Goal: Task Accomplishment & Management: Manage account settings

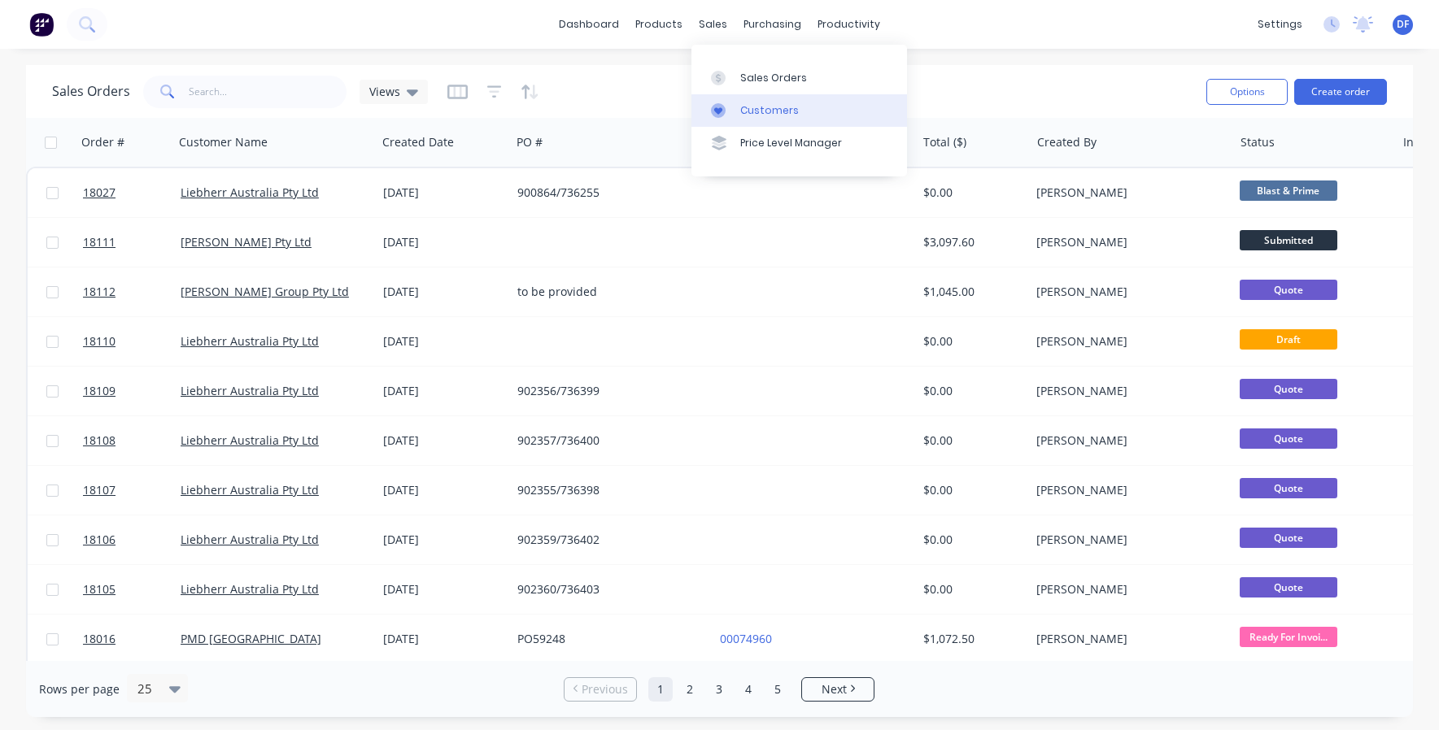
click at [741, 111] on div "Customers" at bounding box center [769, 110] width 59 height 15
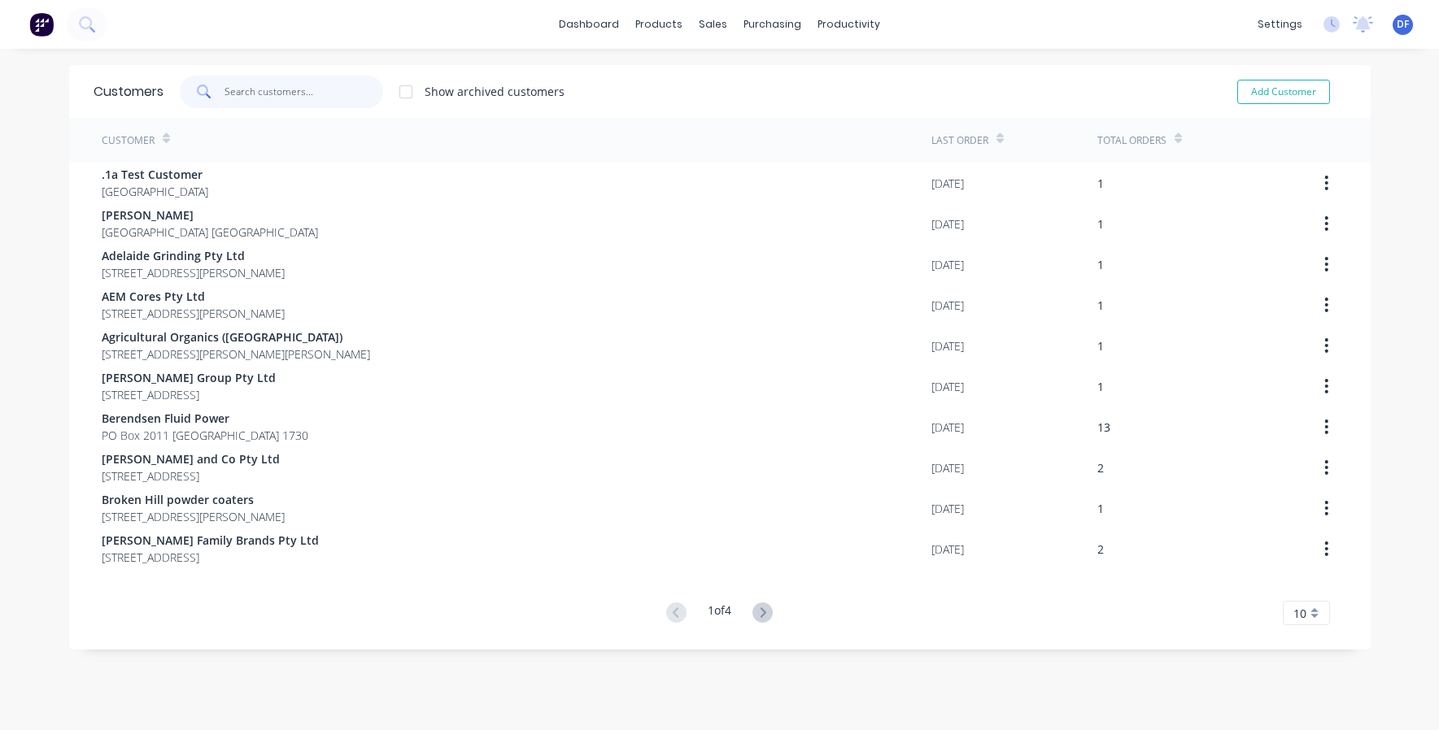
click at [284, 81] on input "text" at bounding box center [303, 92] width 159 height 33
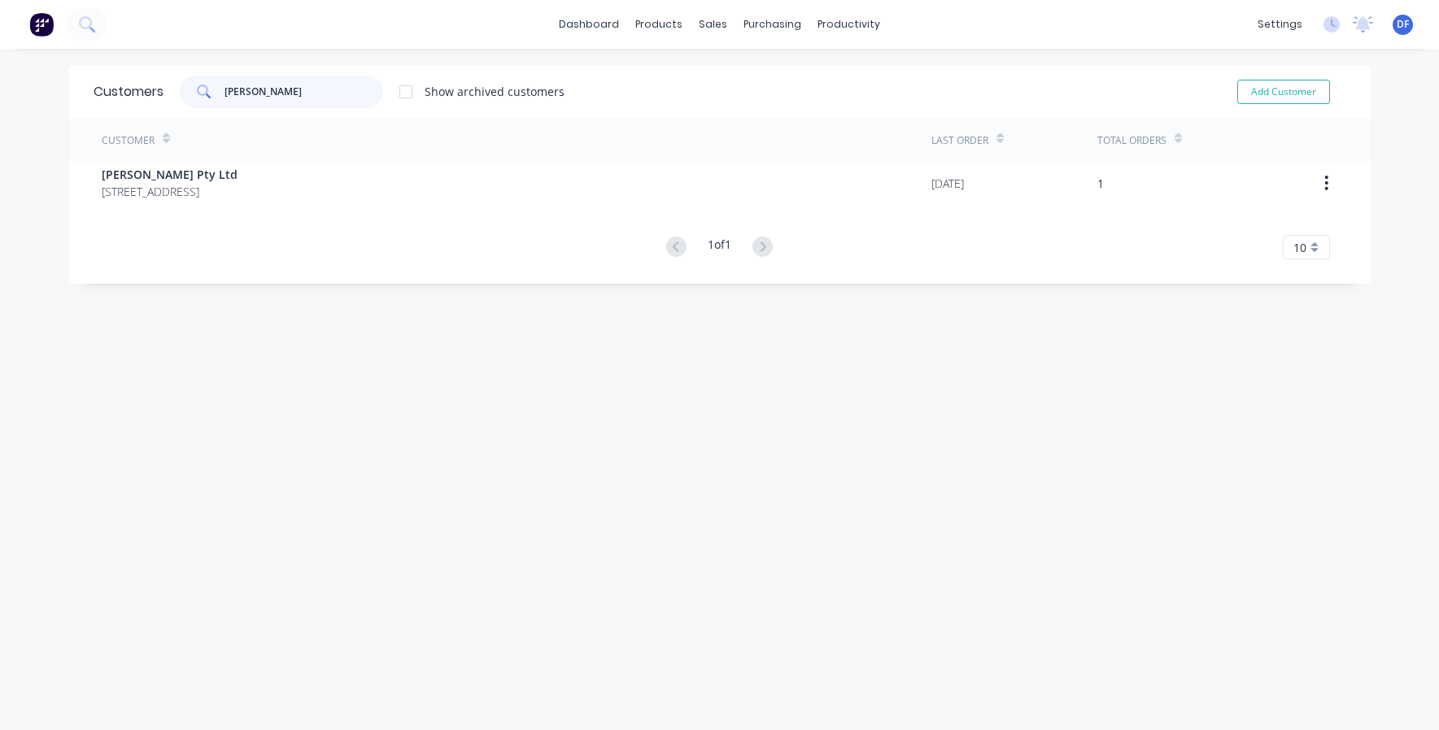
type input "[PERSON_NAME]"
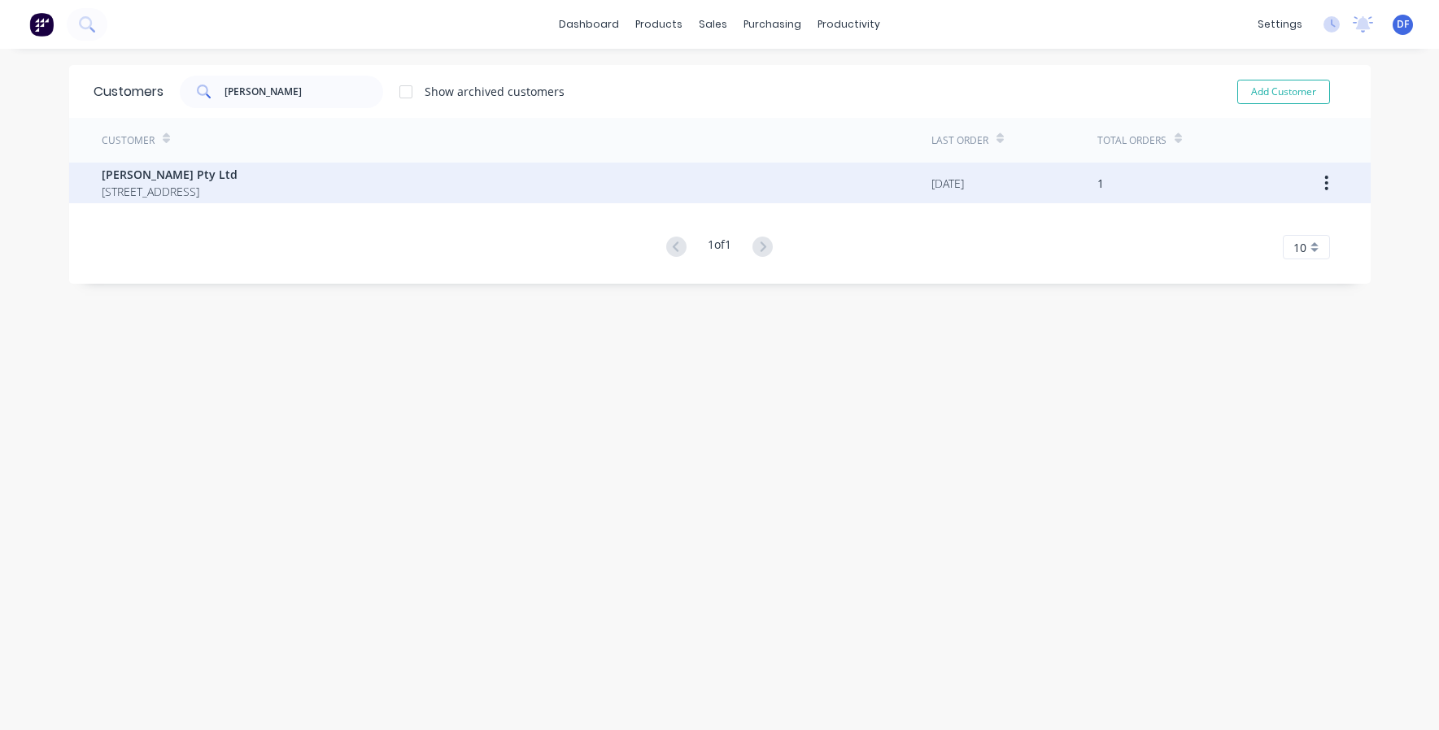
click at [149, 182] on span "[PERSON_NAME] Pty Ltd" at bounding box center [170, 174] width 136 height 17
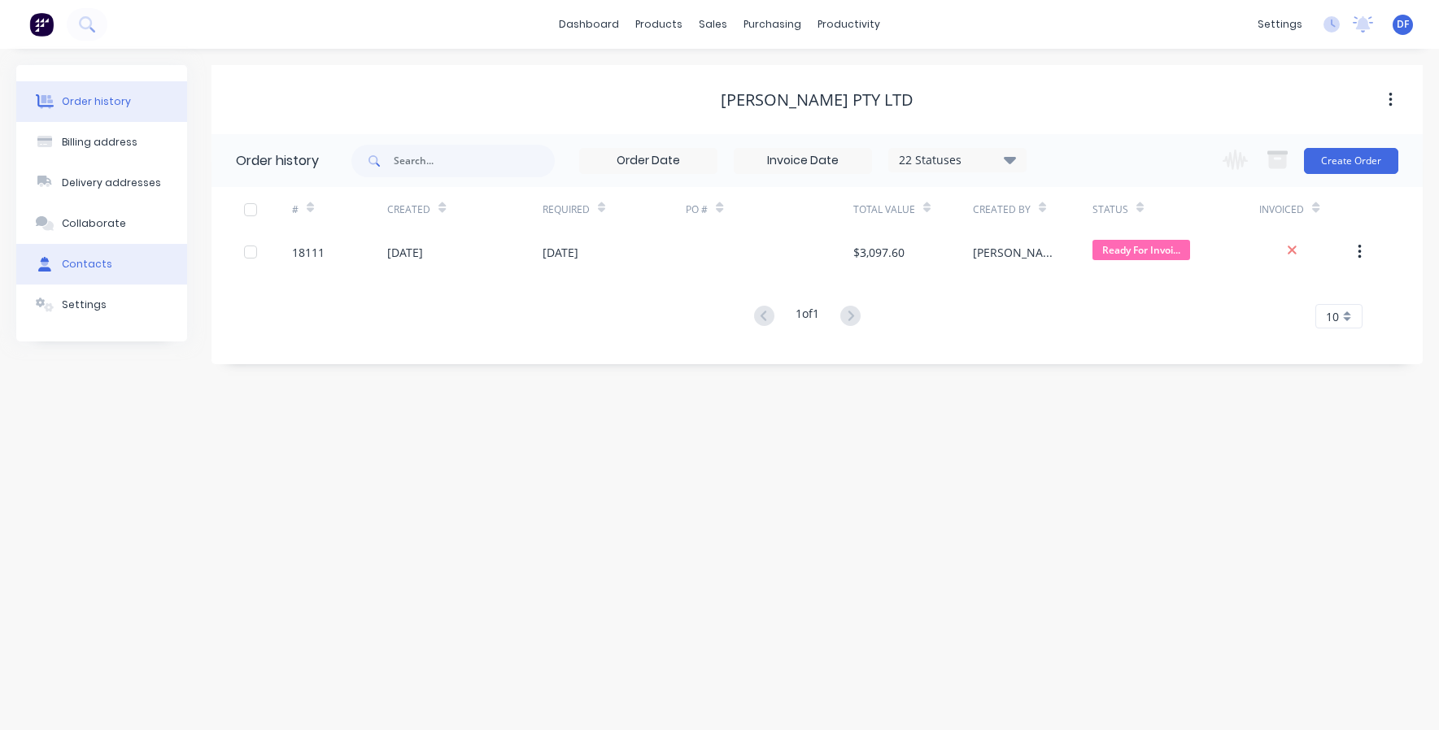
click at [100, 264] on div "Contacts" at bounding box center [87, 264] width 50 height 15
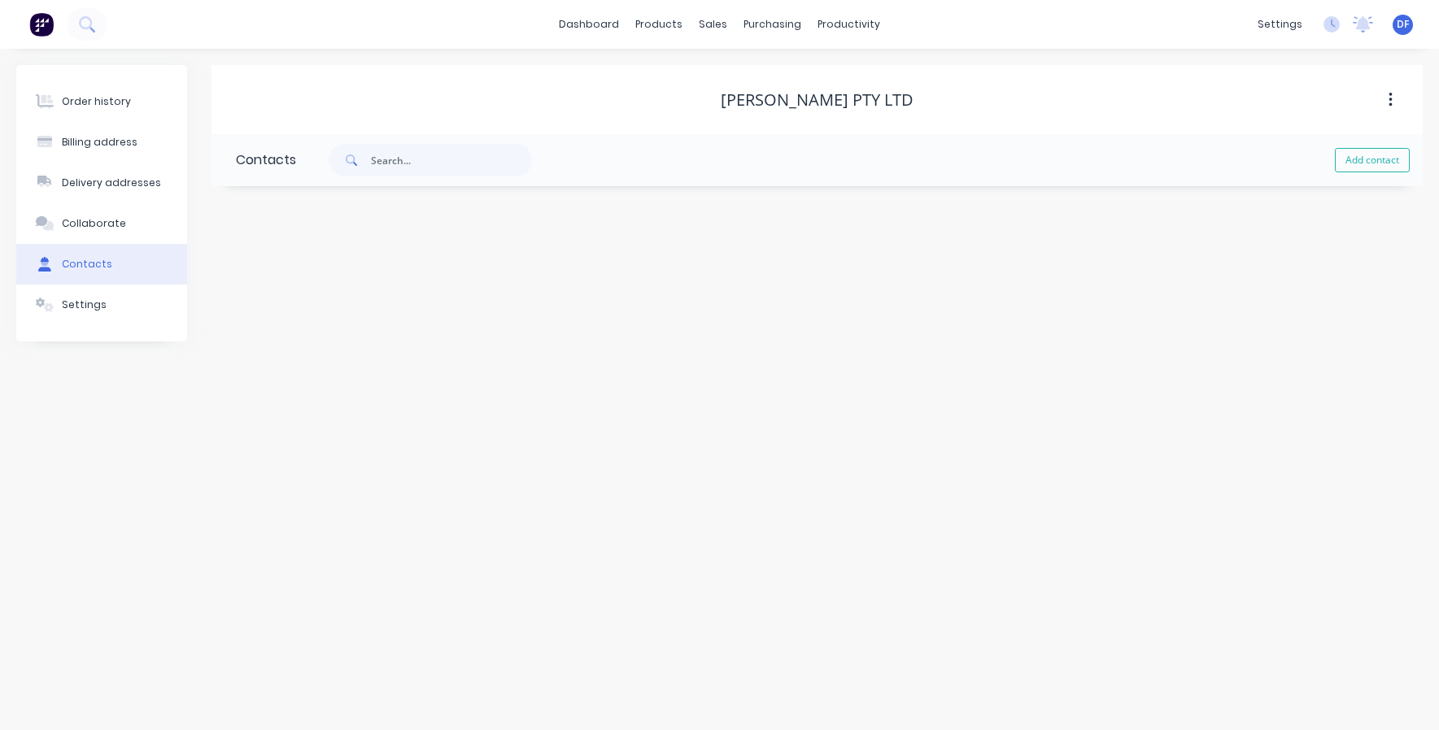
click at [368, 160] on span at bounding box center [350, 160] width 42 height 33
click at [395, 153] on input "text" at bounding box center [451, 160] width 161 height 33
type input "[PERSON_NAME]"
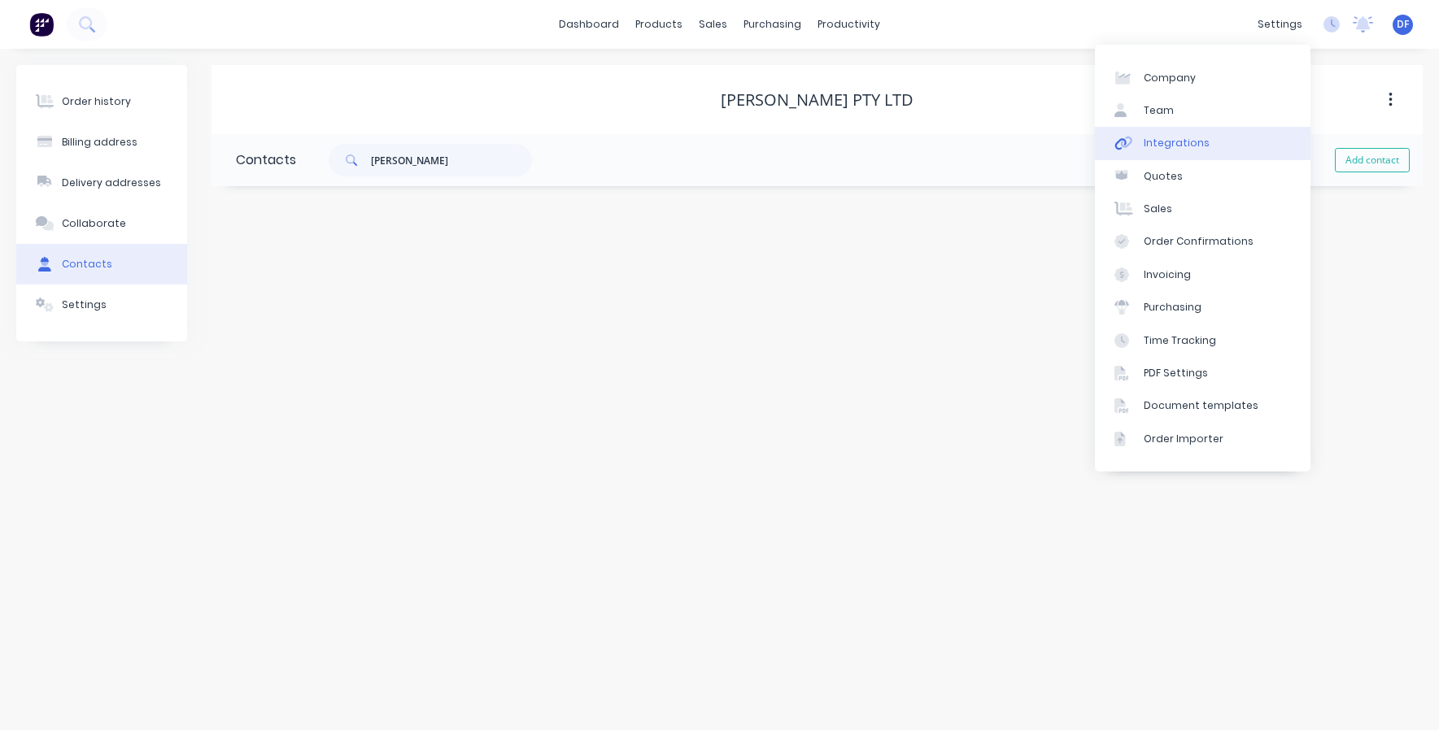
click at [1164, 146] on div "Integrations" at bounding box center [1176, 143] width 66 height 15
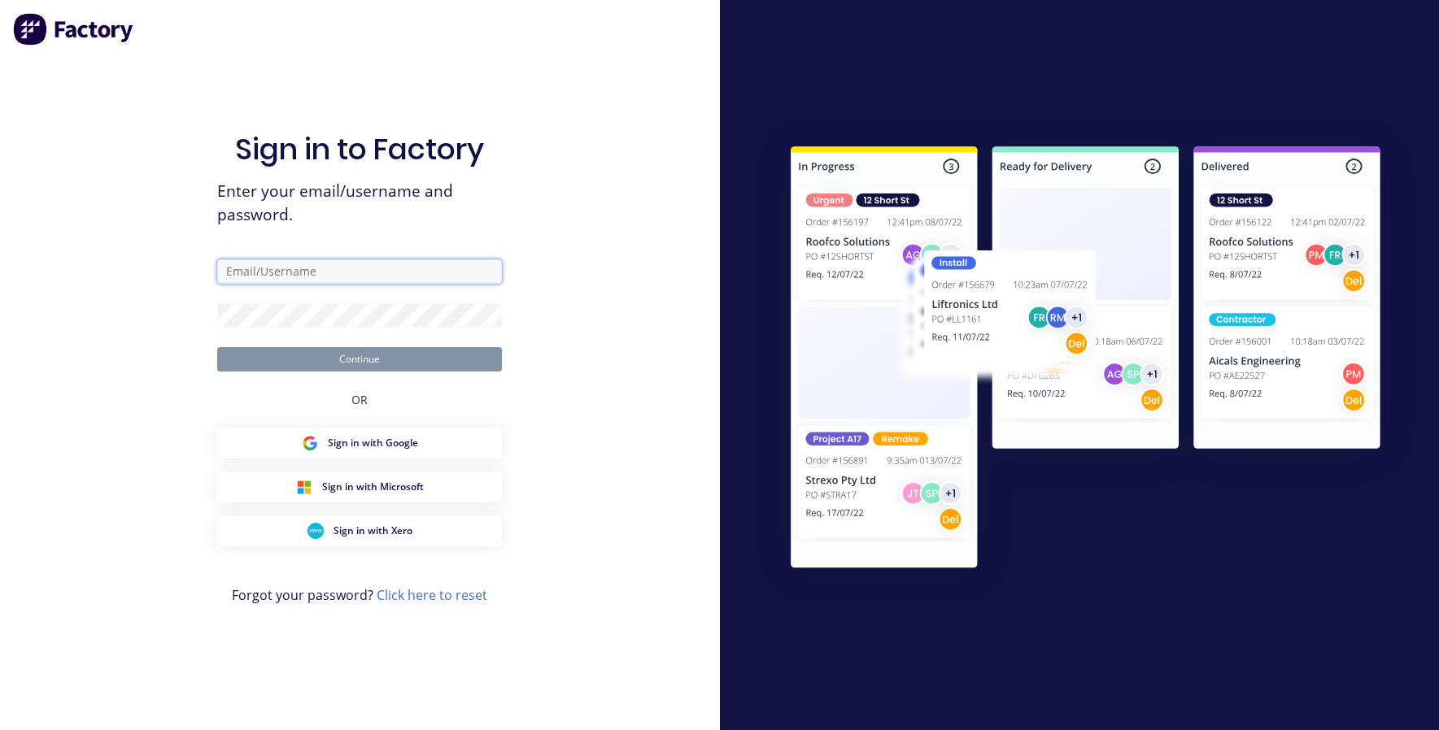
type input "[PERSON_NAME][EMAIL_ADDRESS][DOMAIN_NAME]"
click at [359, 358] on button "Continue" at bounding box center [359, 359] width 285 height 24
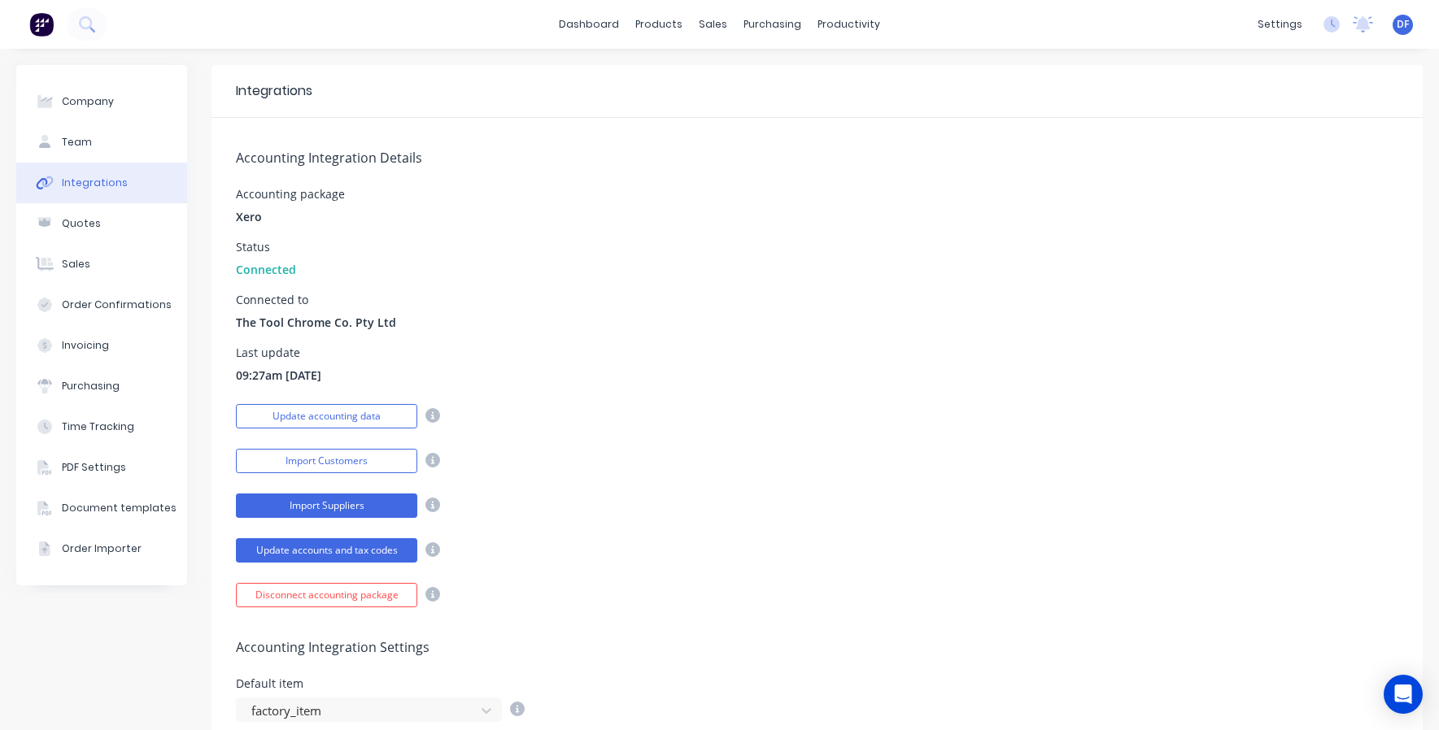
click at [356, 506] on button "Import Suppliers" at bounding box center [326, 506] width 181 height 24
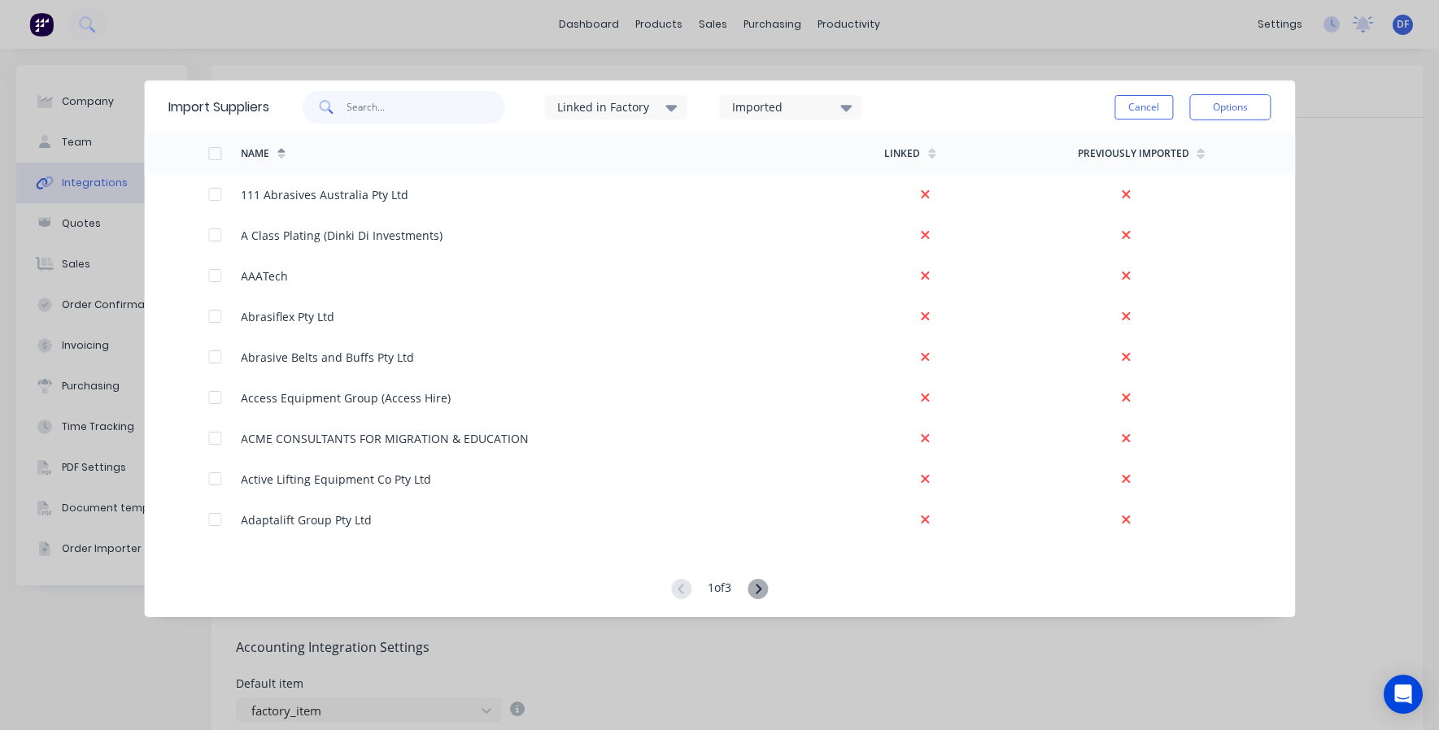
click at [412, 118] on input "text" at bounding box center [425, 107] width 159 height 33
type input "toll"
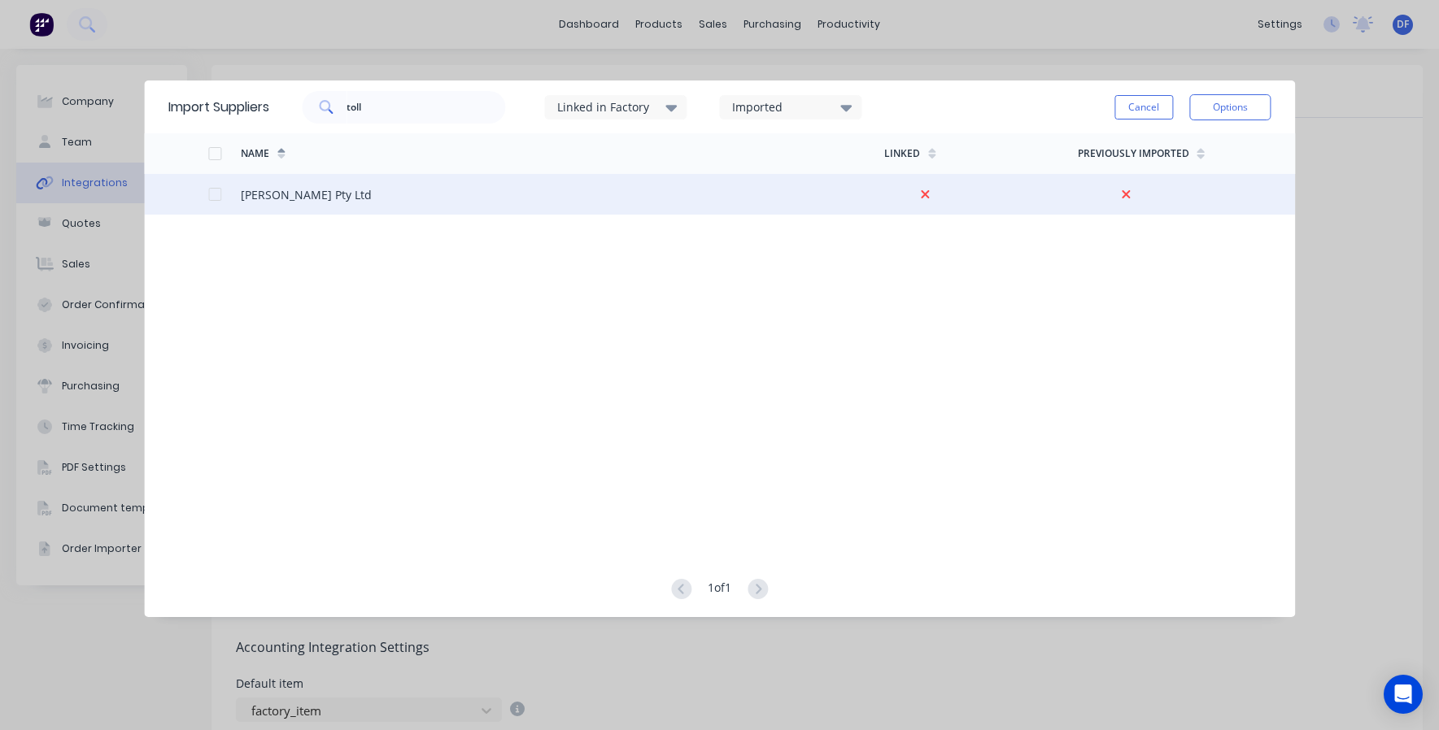
click at [212, 190] on div at bounding box center [214, 194] width 33 height 33
click at [1230, 116] on button "Options" at bounding box center [1229, 107] width 81 height 26
click at [1193, 158] on div "Import selected suppliers" at bounding box center [1192, 153] width 125 height 41
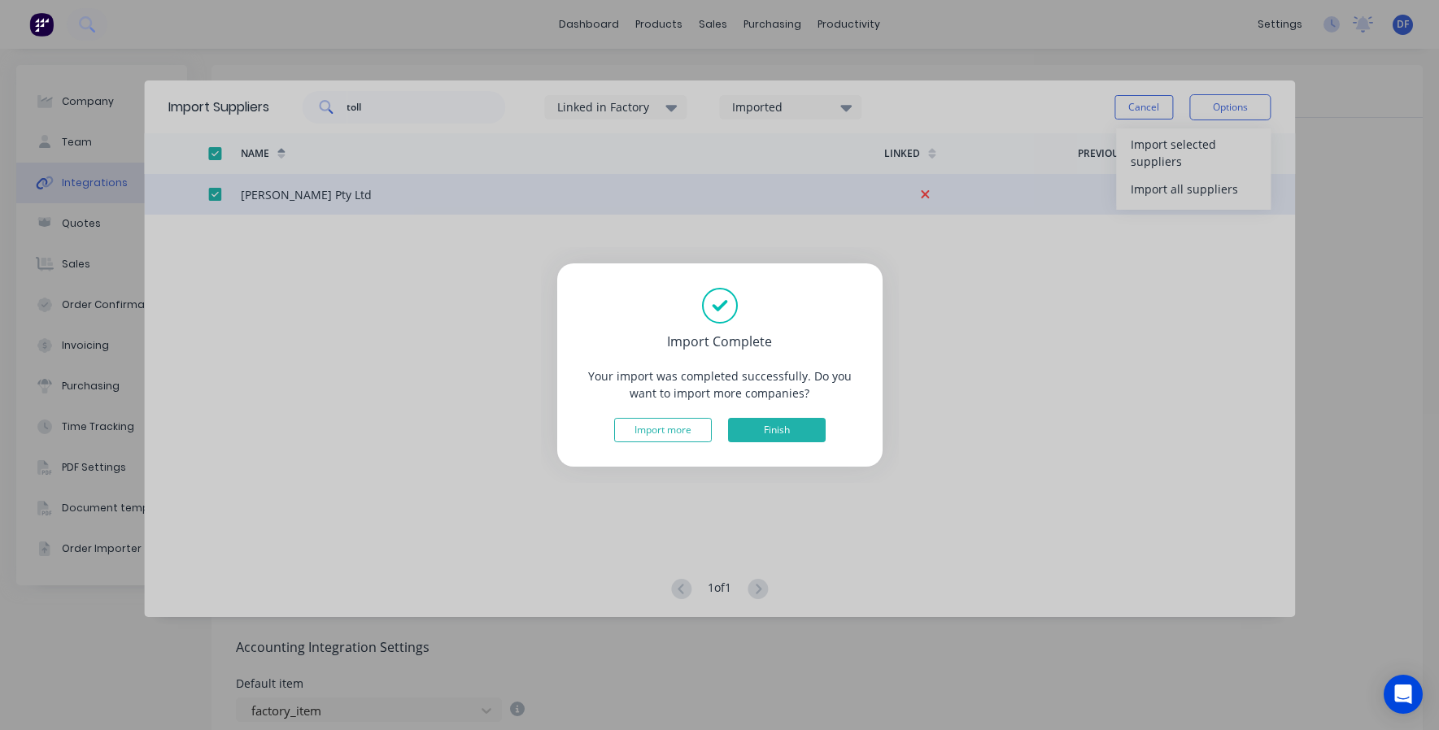
click at [786, 426] on button "Finish" at bounding box center [777, 430] width 98 height 24
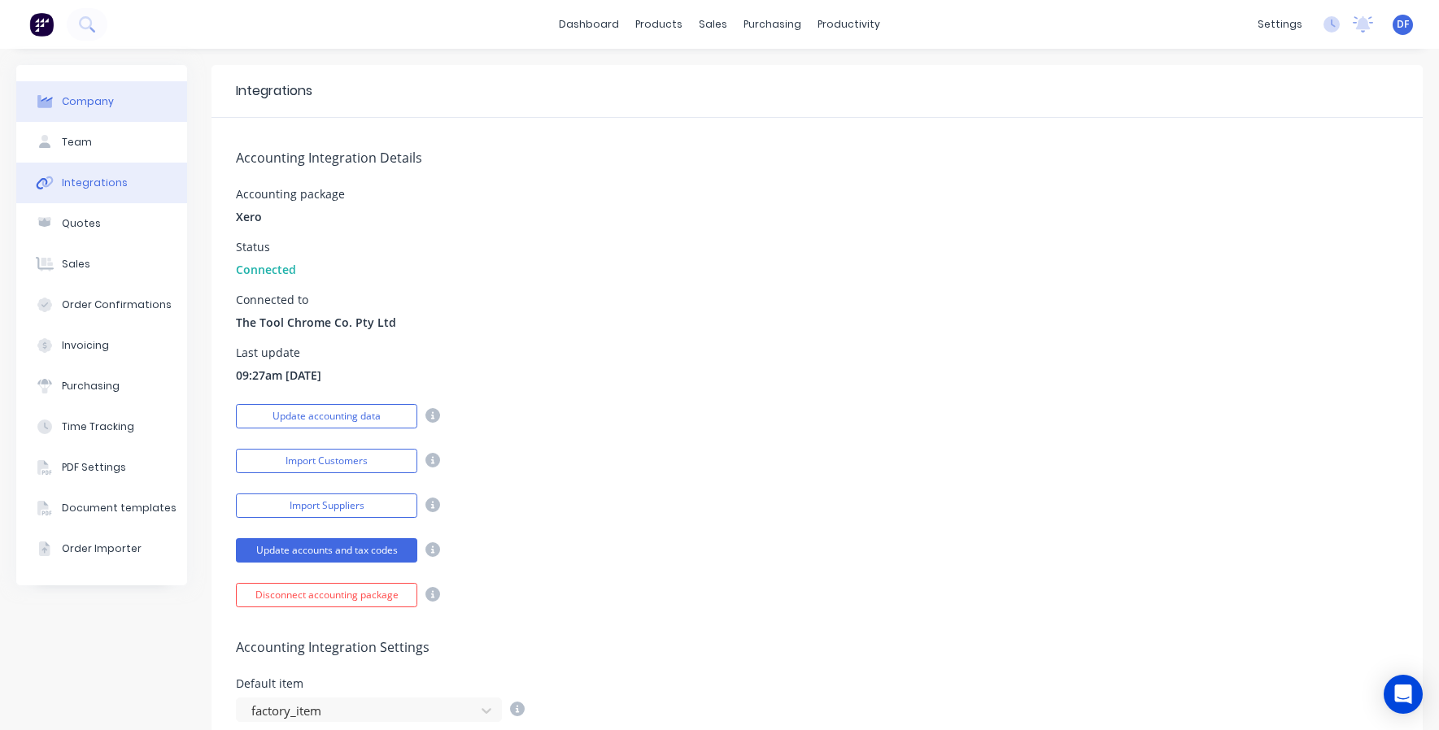
click at [92, 105] on div "Company" at bounding box center [88, 101] width 52 height 15
select select "AU"
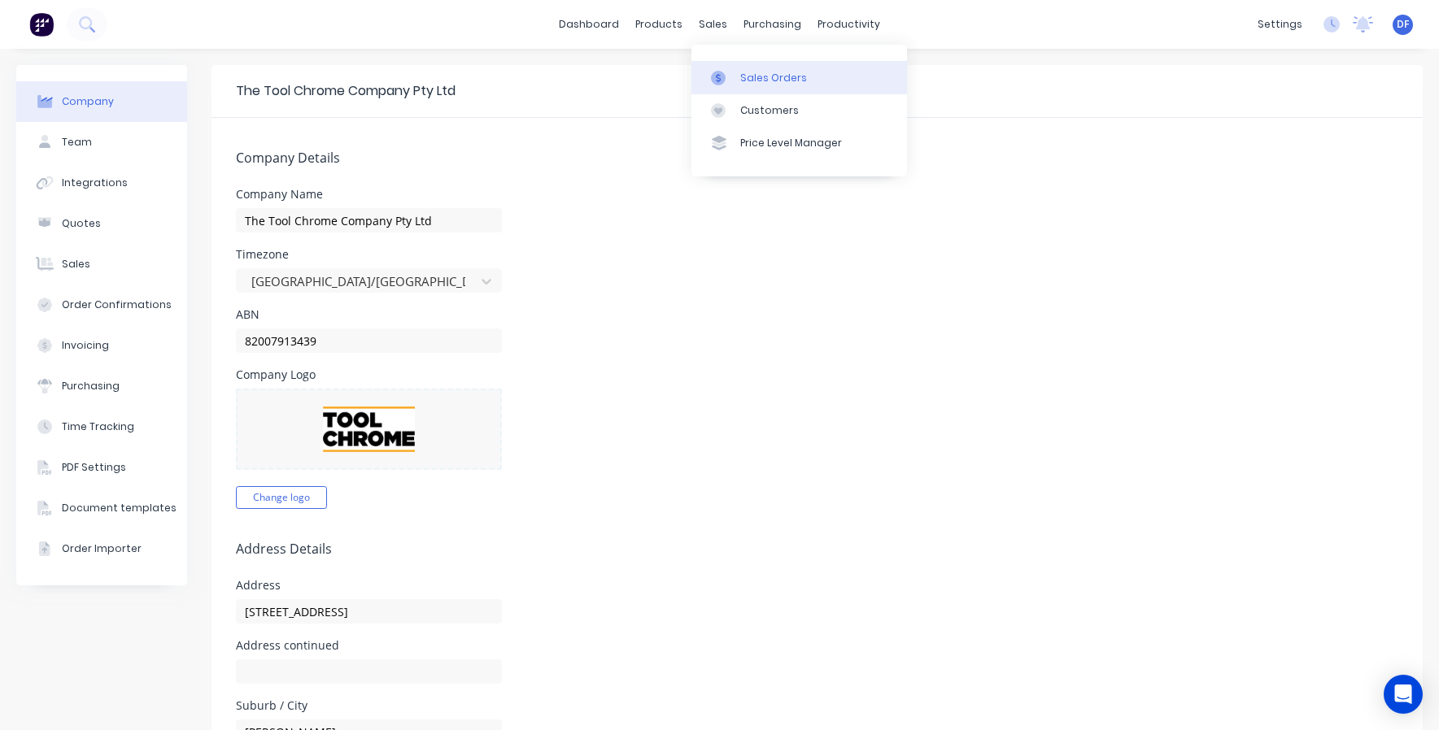
click at [751, 77] on div "Sales Orders" at bounding box center [773, 78] width 67 height 15
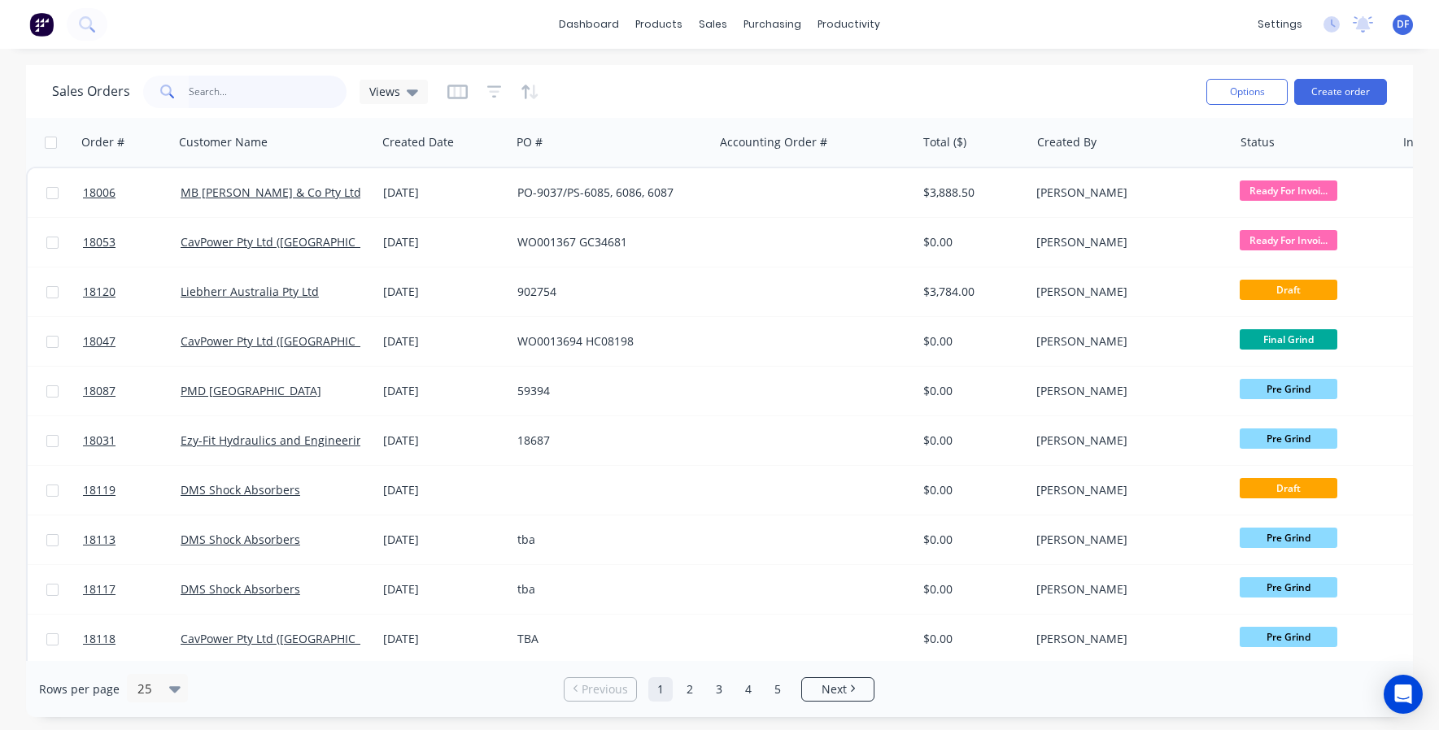
click at [225, 94] on input "text" at bounding box center [268, 92] width 159 height 33
type input "18111"
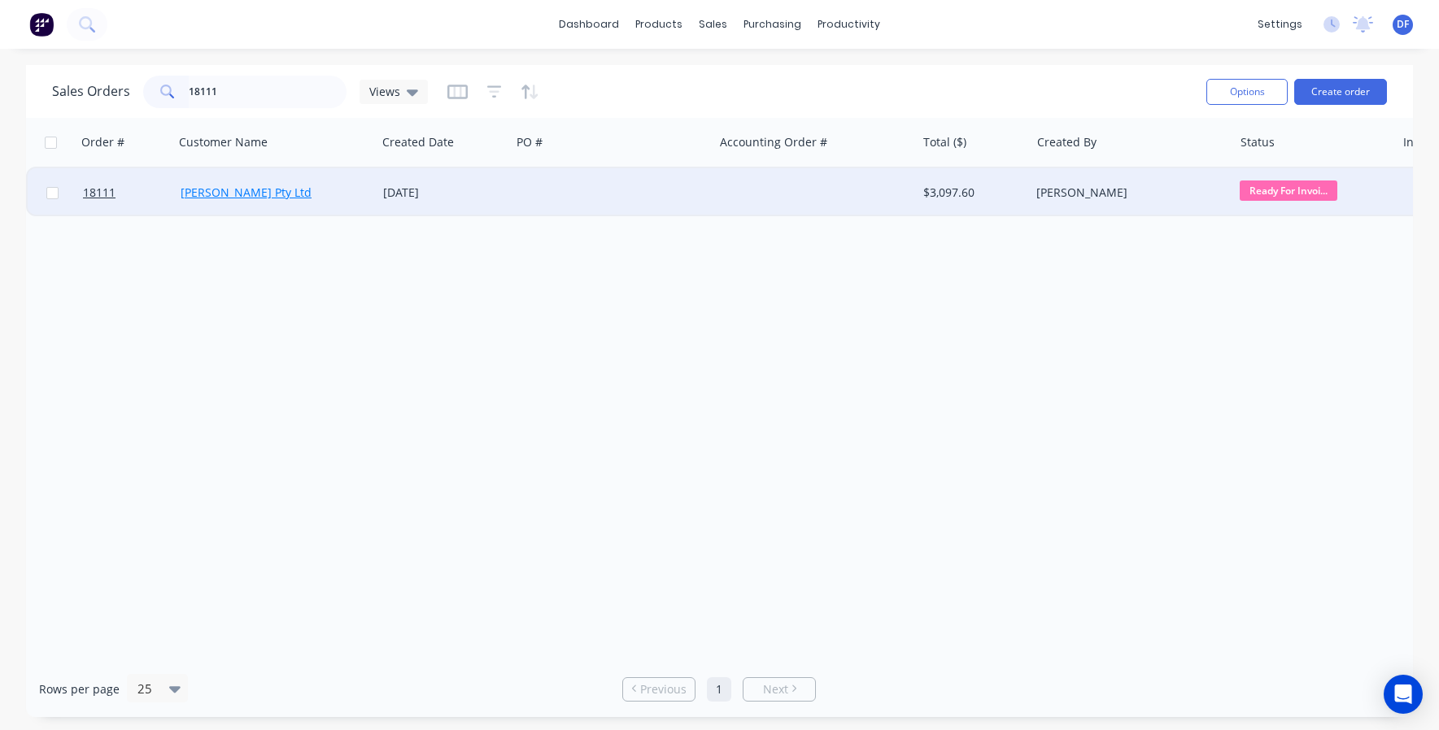
click at [249, 196] on link "[PERSON_NAME] Pty Ltd" at bounding box center [246, 192] width 131 height 15
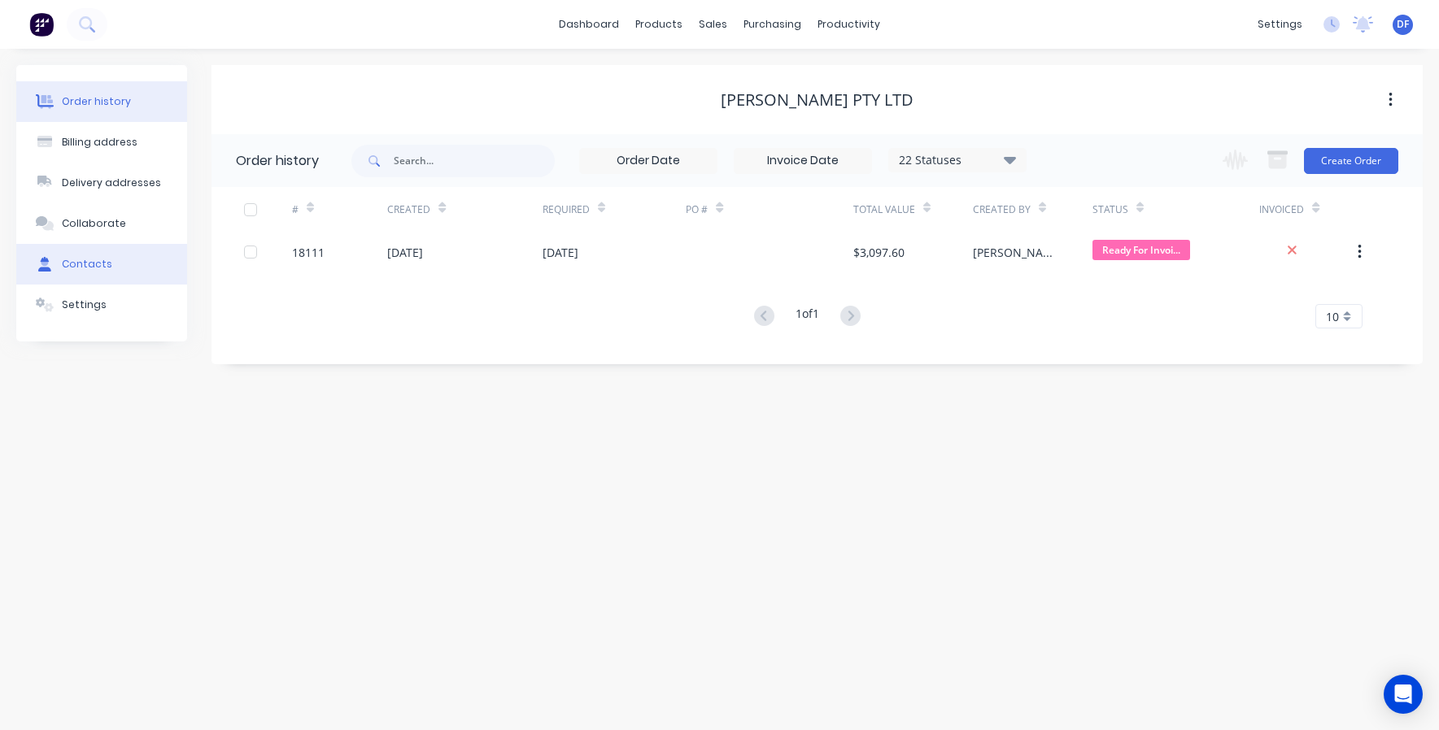
click at [90, 266] on div "Contacts" at bounding box center [87, 264] width 50 height 15
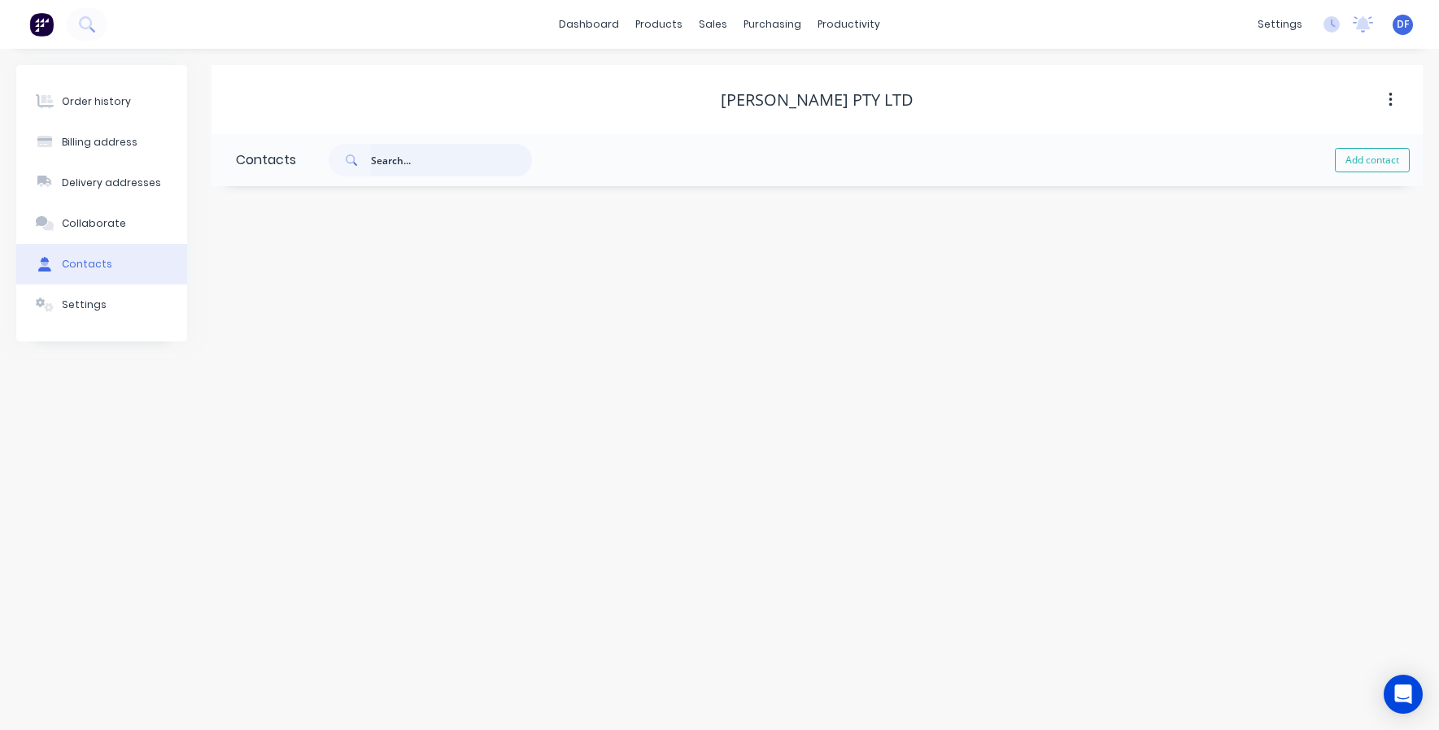
click at [383, 166] on input "text" at bounding box center [451, 160] width 161 height 33
type input "[PERSON_NAME]"
click at [793, 101] on div "[PERSON_NAME] Pty Ltd" at bounding box center [816, 100] width 193 height 20
click at [1392, 102] on button "button" at bounding box center [1390, 99] width 38 height 29
click at [1094, 85] on div "[PERSON_NAME] Pty Ltd Archive" at bounding box center [816, 99] width 1211 height 29
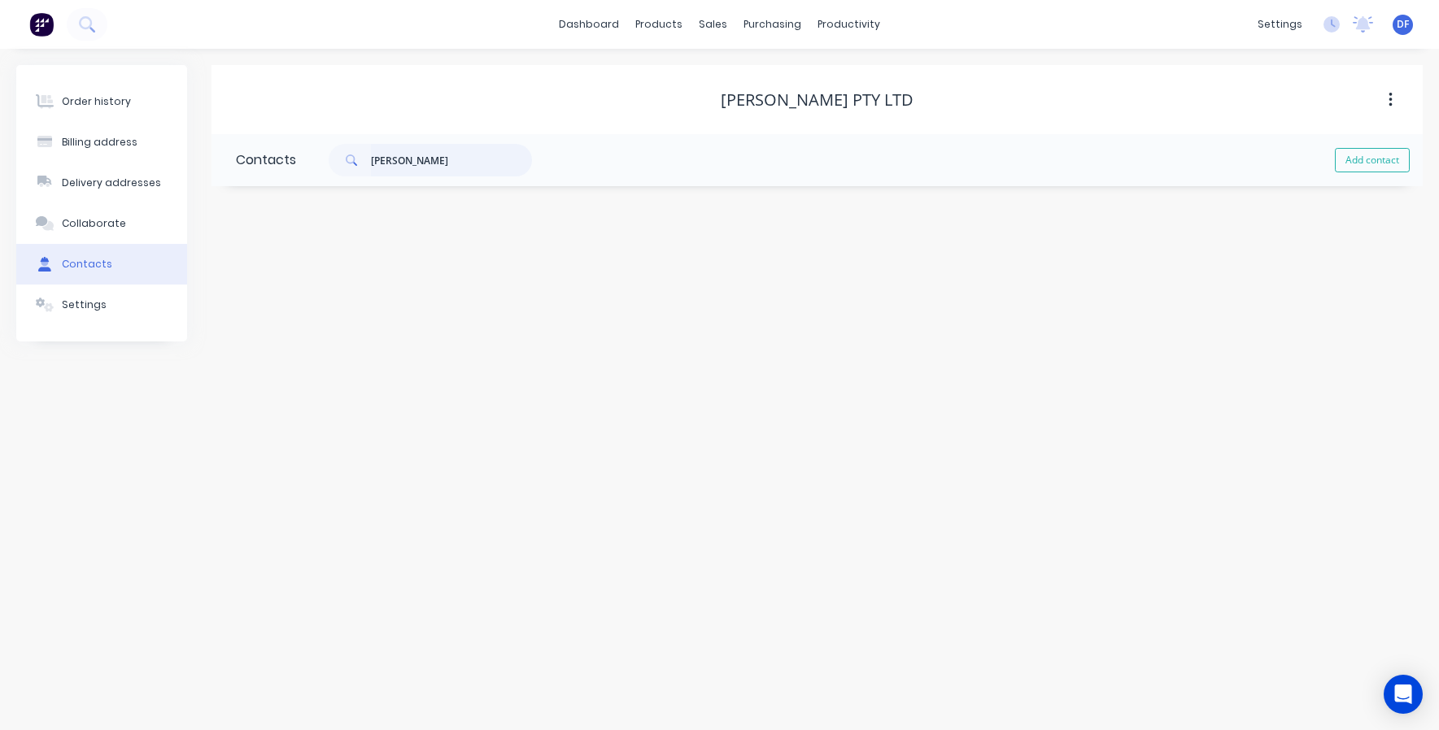
click at [398, 158] on input "[PERSON_NAME]" at bounding box center [451, 160] width 161 height 33
select select "AU"
paste input "[EMAIL_ADDRESS][DOMAIN_NAME]"
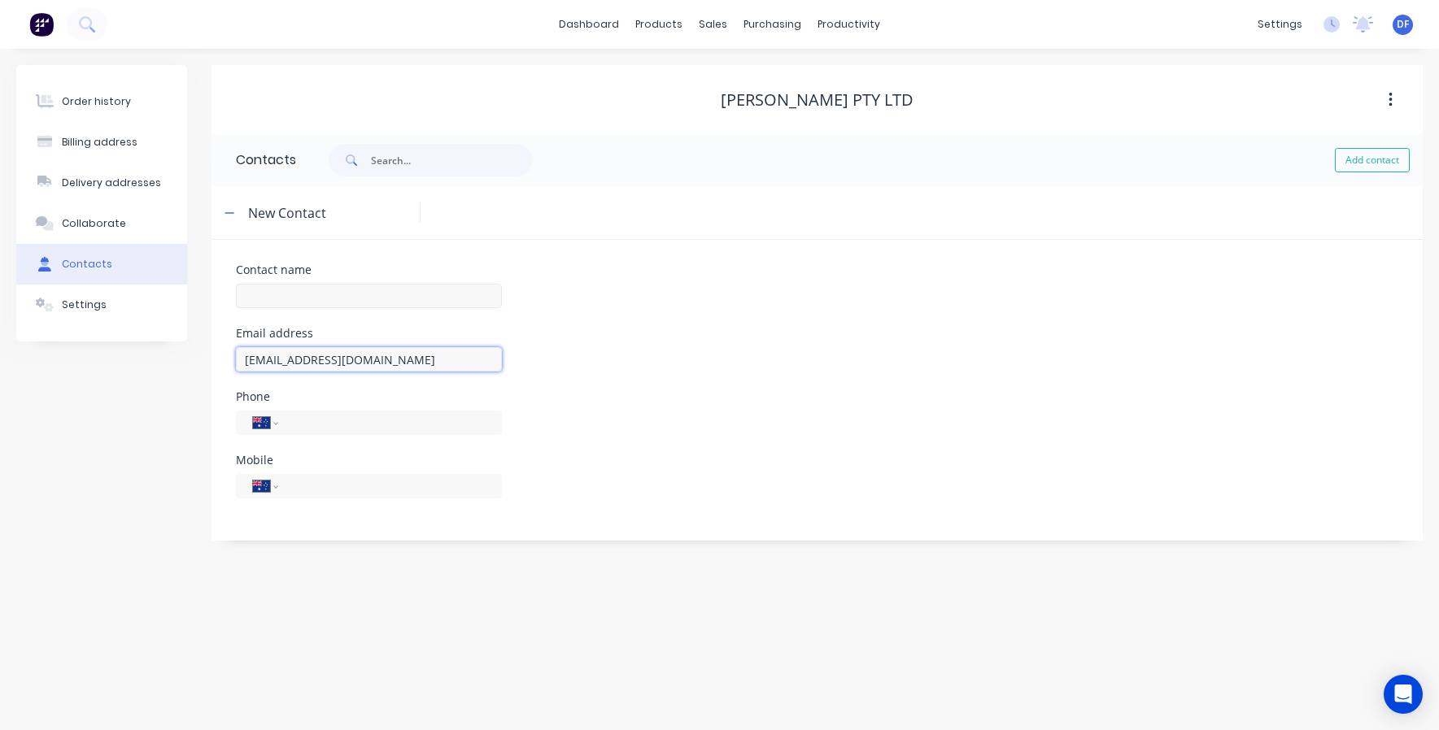
type input "[EMAIL_ADDRESS][DOMAIN_NAME]"
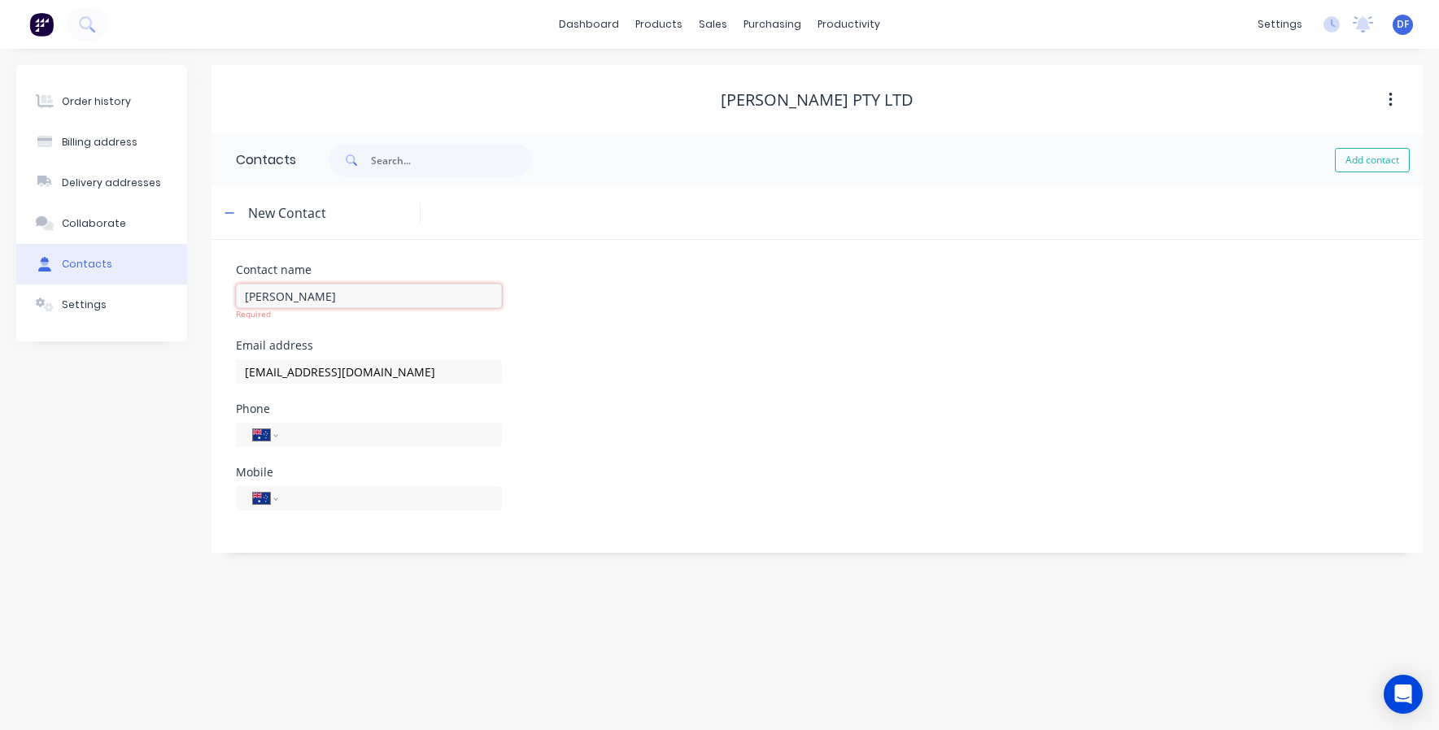
type input "[PERSON_NAME]"
click at [868, 354] on div "Email address [EMAIL_ADDRESS][DOMAIN_NAME]" at bounding box center [817, 371] width 1162 height 63
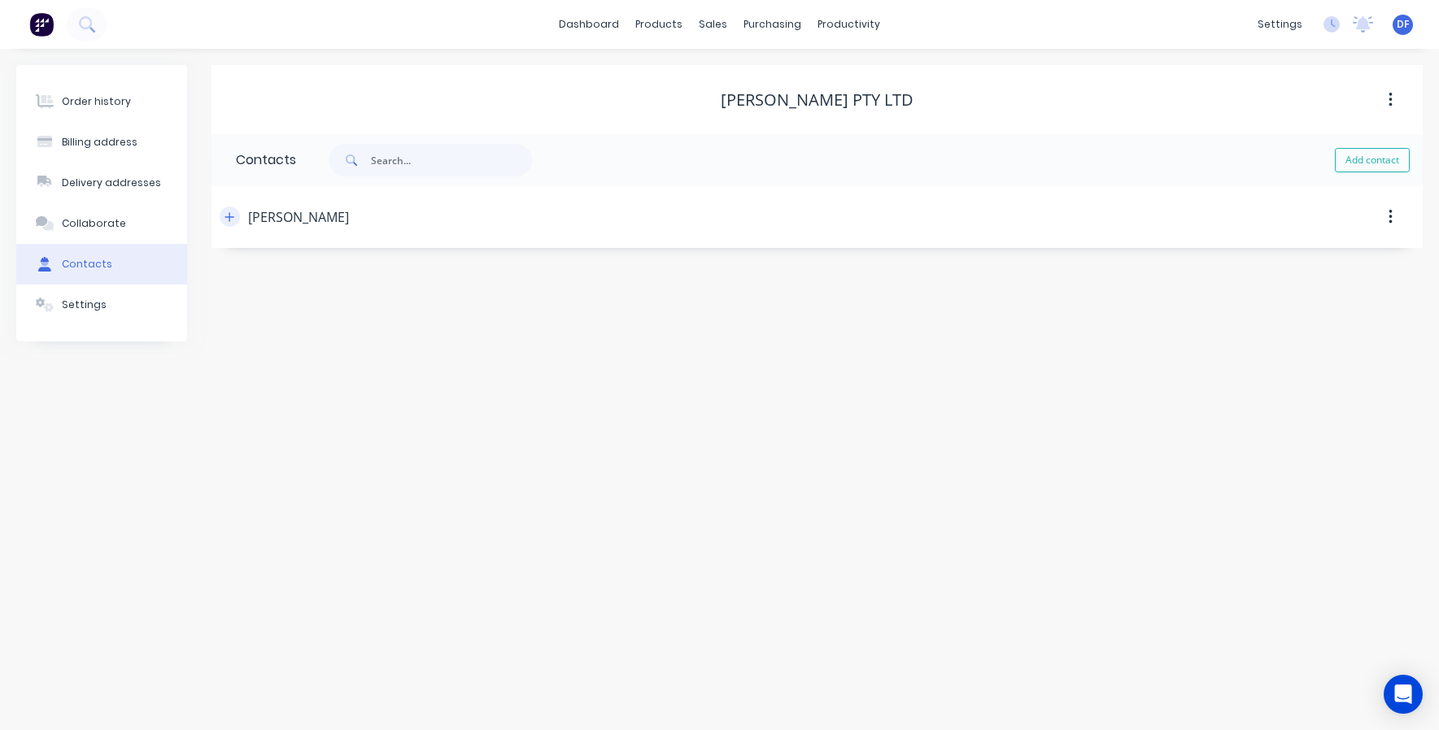
click at [226, 222] on icon "button" at bounding box center [229, 216] width 10 height 11
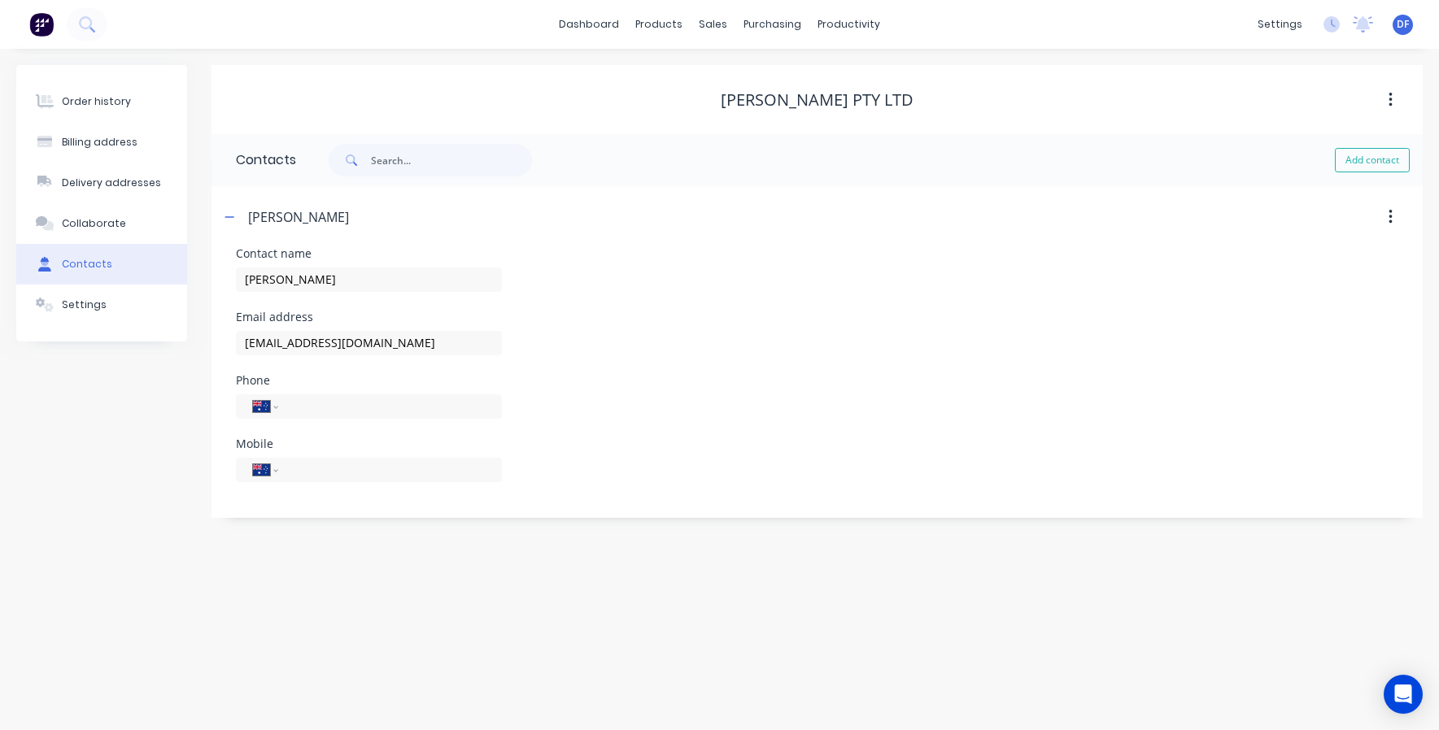
click at [1144, 311] on div "Email address [EMAIL_ADDRESS][DOMAIN_NAME]" at bounding box center [817, 342] width 1162 height 63
click at [95, 99] on div "Order history" at bounding box center [96, 101] width 69 height 15
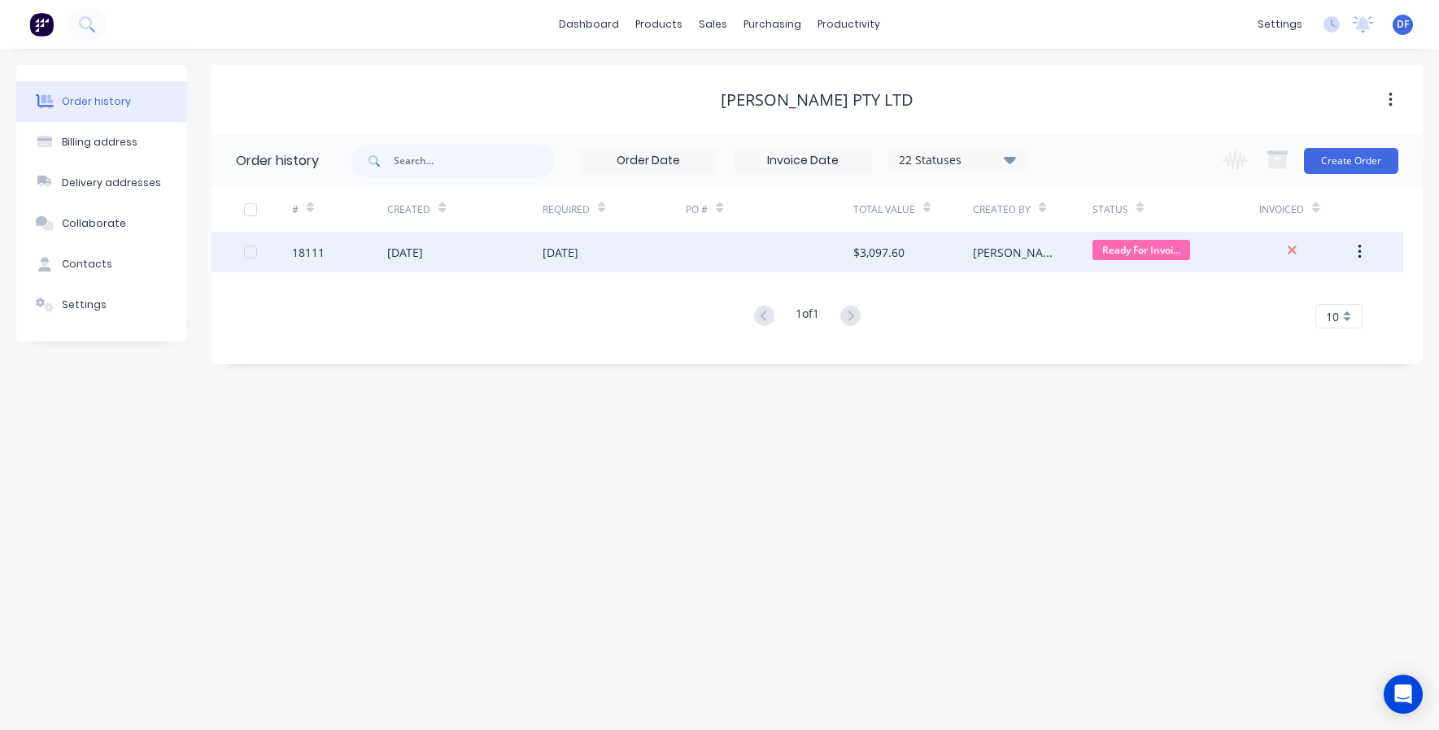
click at [554, 255] on div "[DATE]" at bounding box center [560, 252] width 36 height 17
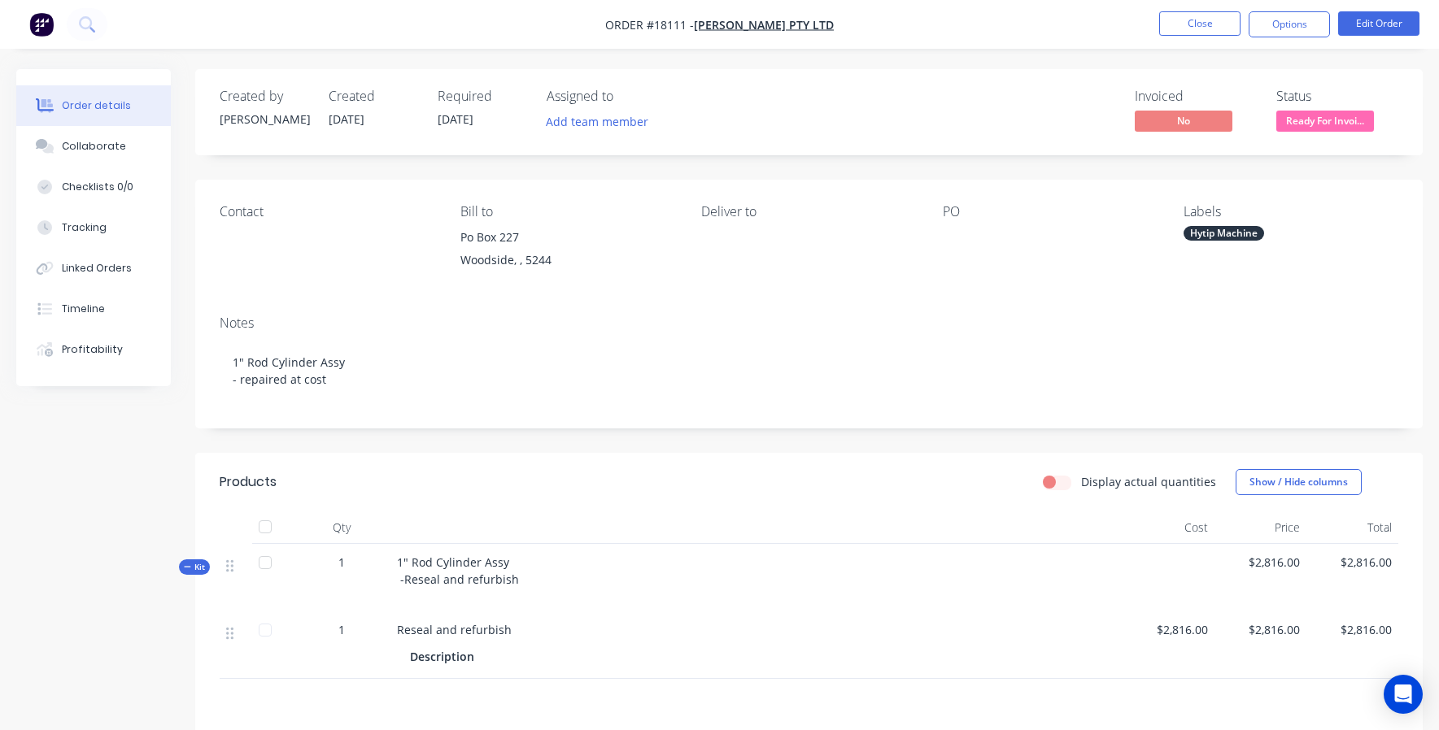
click at [349, 572] on div "1" at bounding box center [342, 577] width 98 height 67
click at [341, 565] on span "1" at bounding box center [341, 562] width 7 height 17
click at [1377, 28] on button "Edit Order" at bounding box center [1378, 23] width 81 height 24
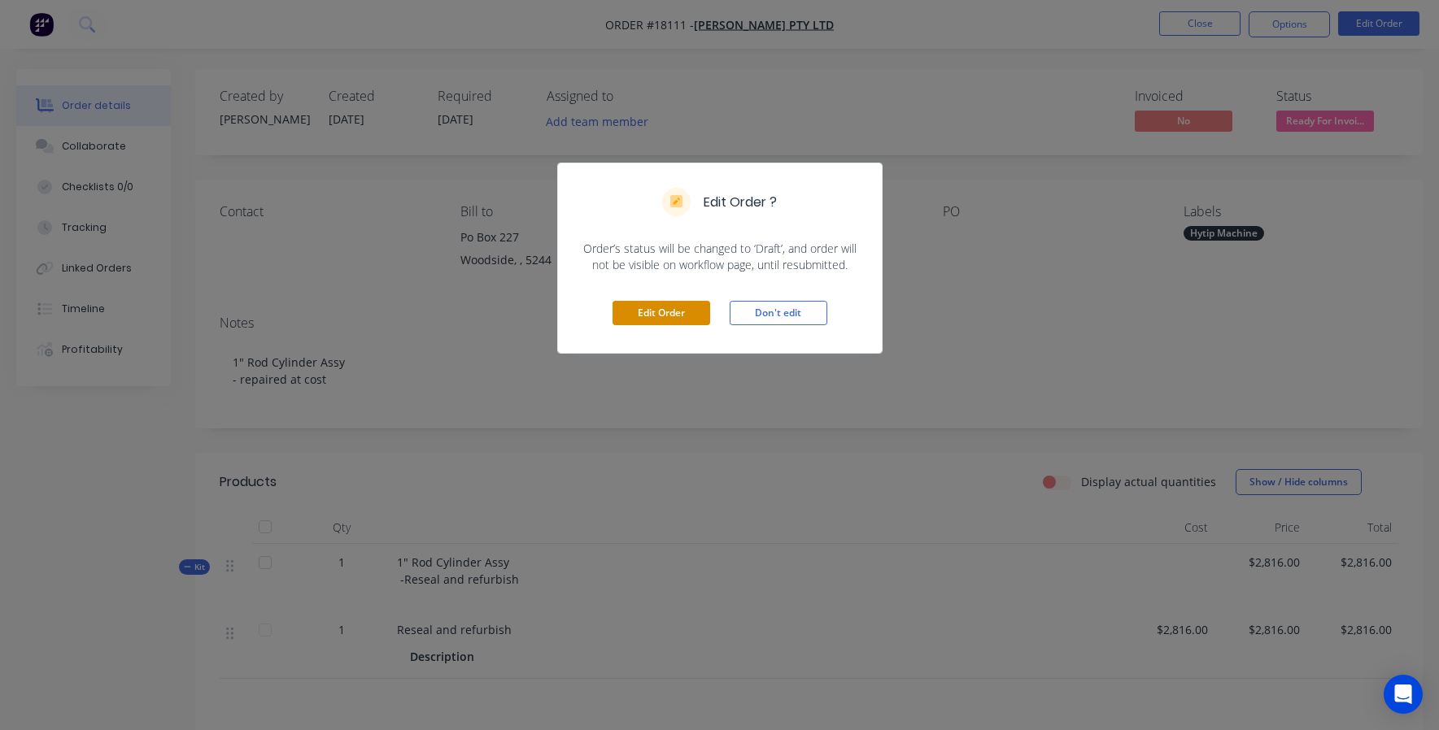
click at [657, 323] on button "Edit Order" at bounding box center [661, 313] width 98 height 24
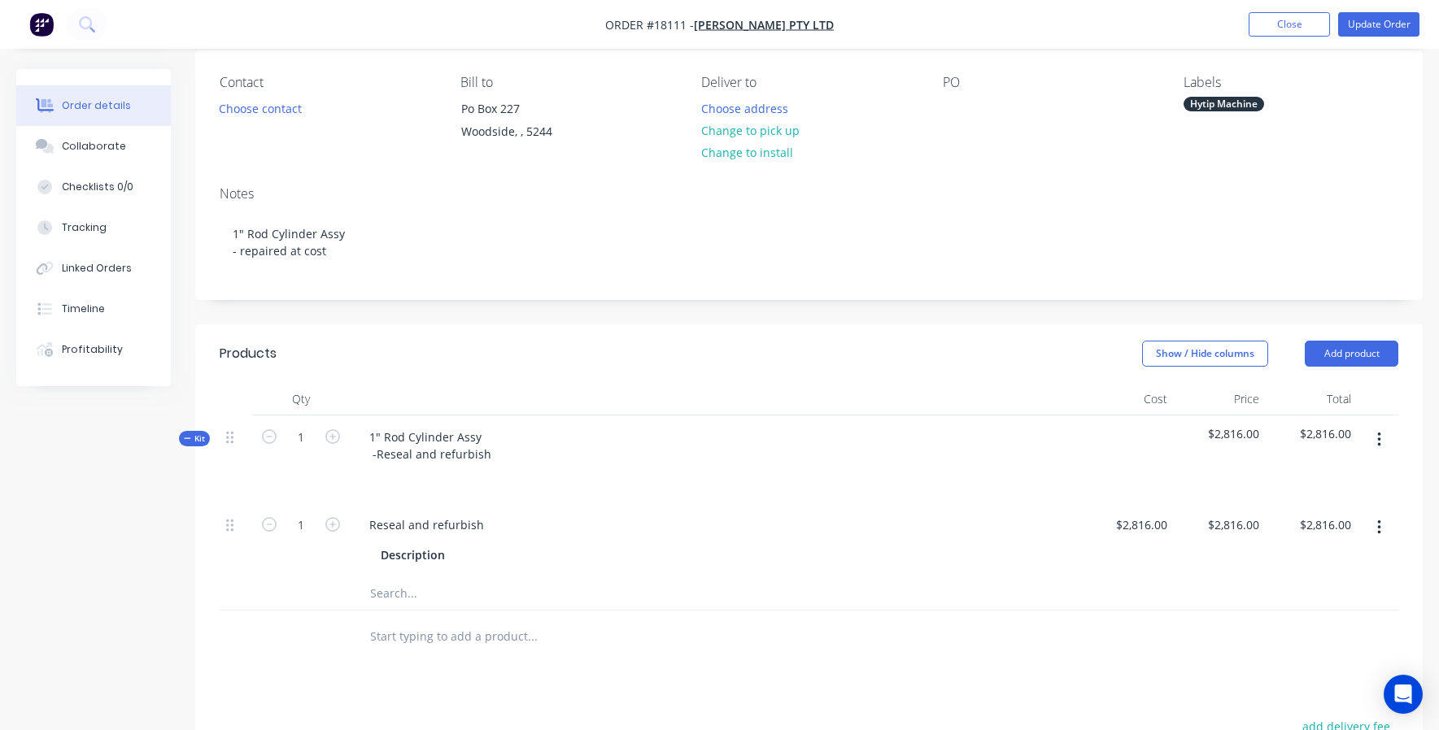
scroll to position [247, 0]
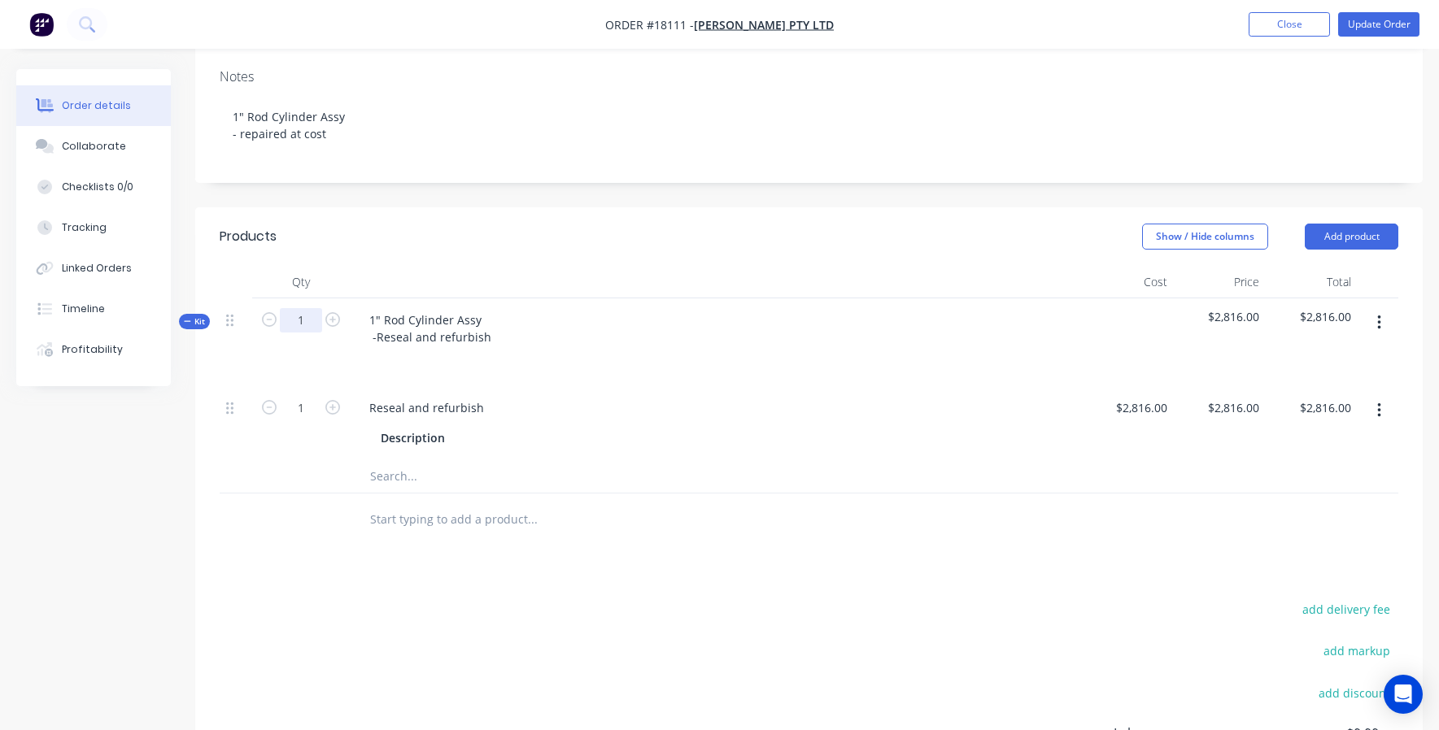
click at [306, 326] on input "1" at bounding box center [301, 320] width 42 height 24
click at [331, 319] on icon "button" at bounding box center [332, 319] width 15 height 15
type input "2"
type input "$5,632.00"
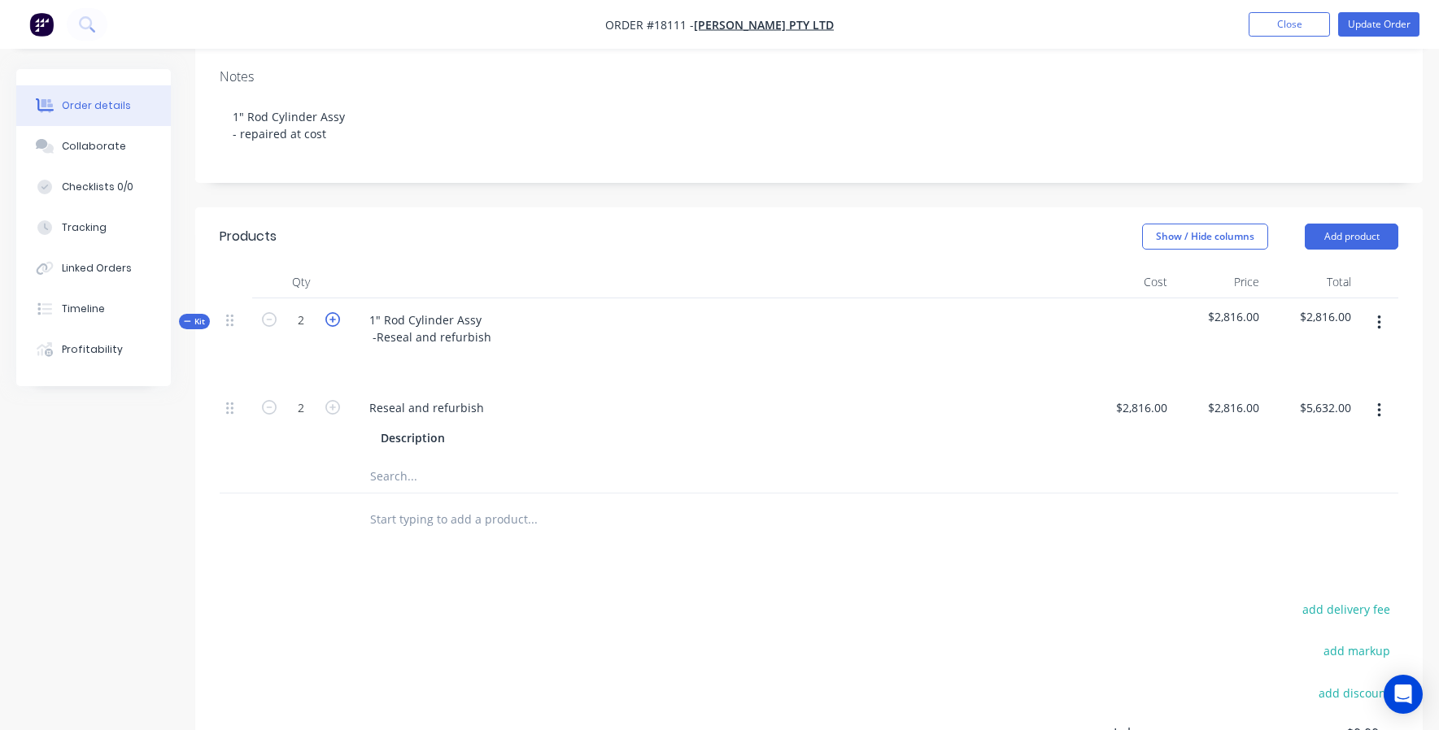
click at [331, 319] on icon "button" at bounding box center [332, 319] width 15 height 15
type input "3"
type input "$8,448.00"
click at [331, 319] on icon "button" at bounding box center [332, 319] width 15 height 15
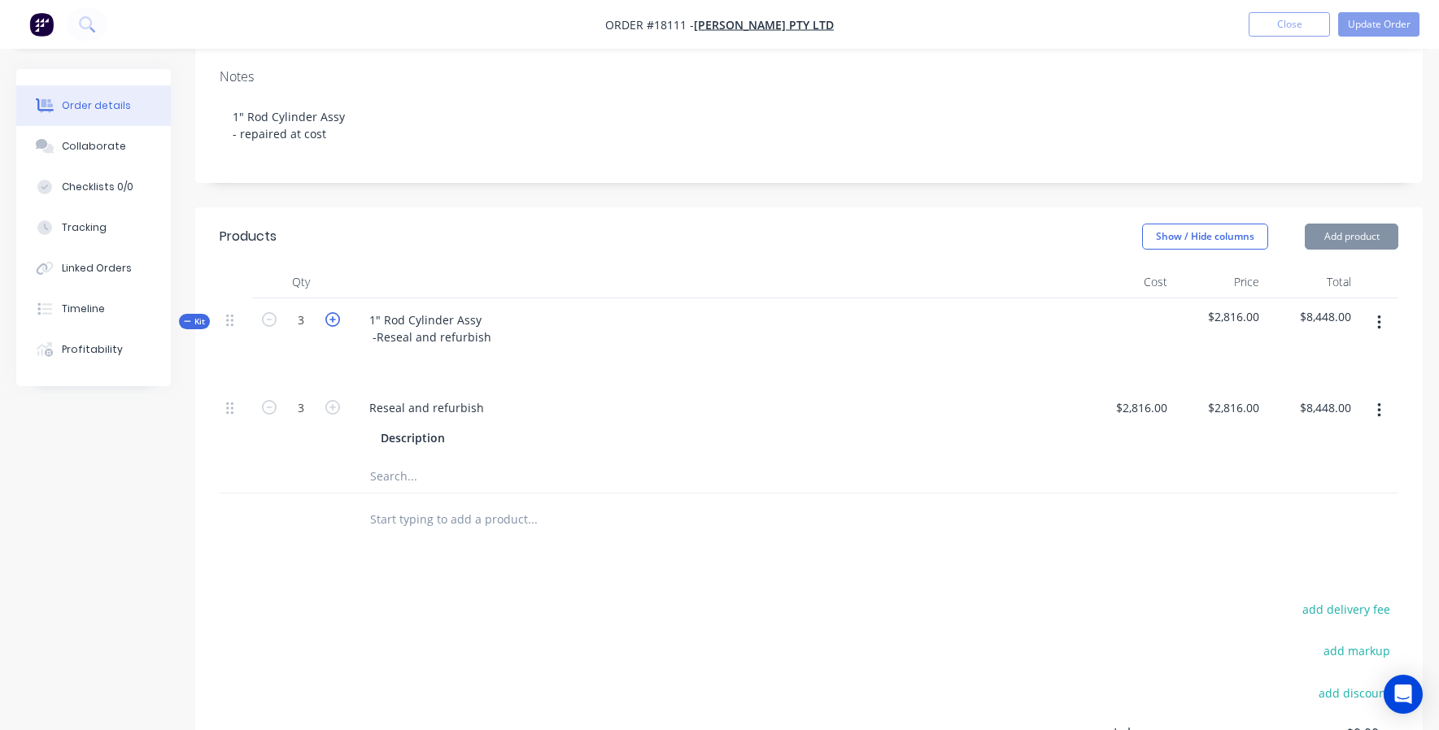
type input "4"
type input "$11,264.00"
click at [271, 325] on icon "button" at bounding box center [269, 319] width 15 height 15
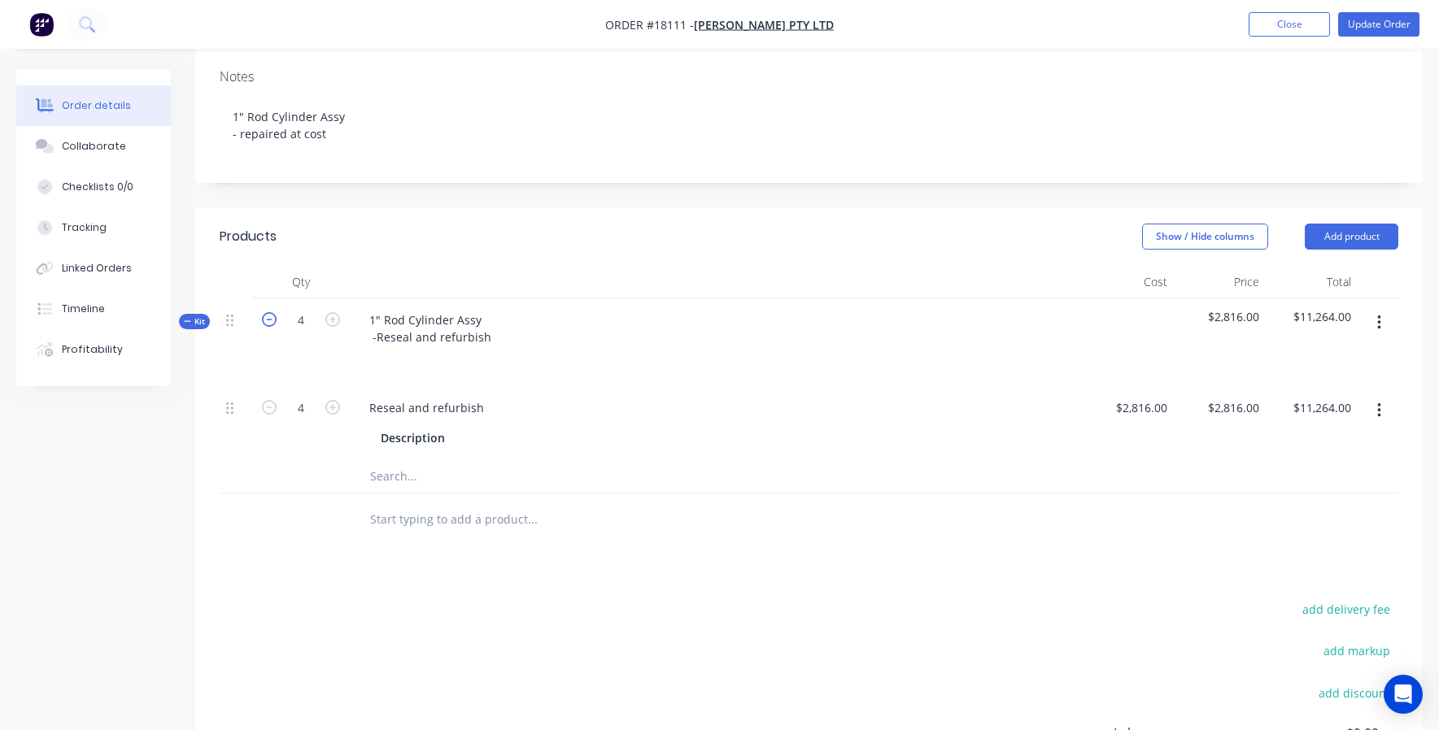
type input "3"
type input "$8,448.00"
click at [271, 325] on icon "button" at bounding box center [269, 319] width 15 height 15
type input "2"
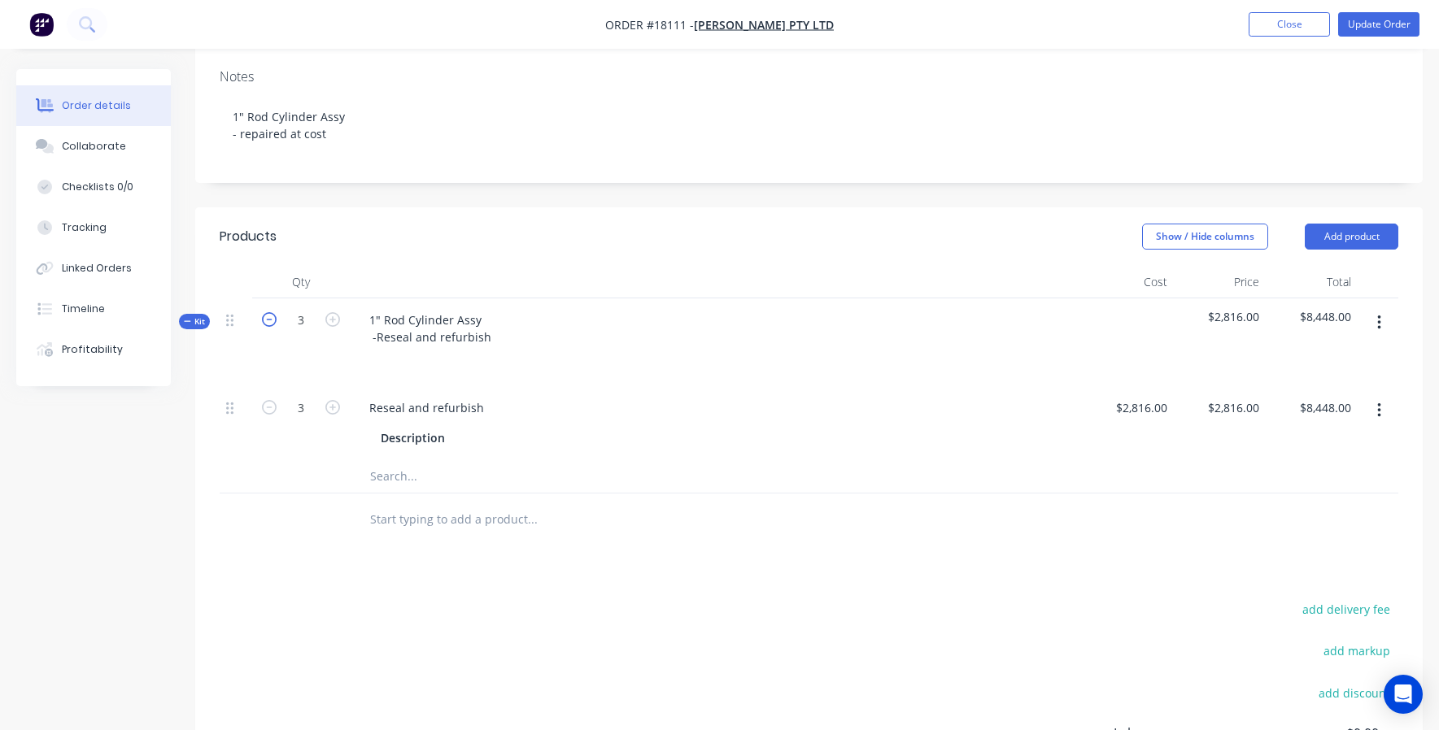
type input "2"
type input "$5,632.00"
click at [271, 325] on icon "button" at bounding box center [269, 319] width 15 height 15
type input "1"
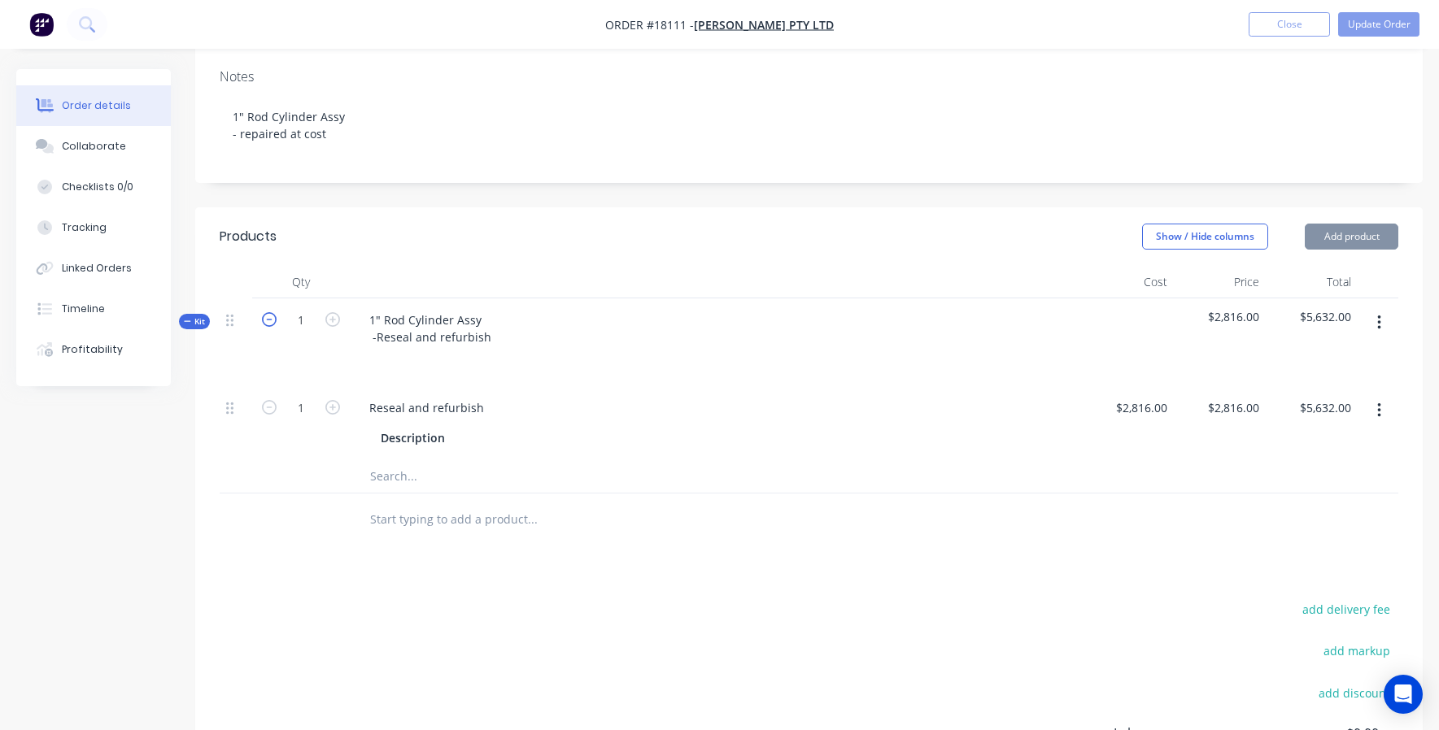
type input "$2,816.00"
click at [367, 411] on div "Reseal and refurbish" at bounding box center [426, 408] width 141 height 24
click at [607, 556] on div "Products Show / Hide columns Add product Qty Cost Price Total Kit 1 1" Rod Cyli…" at bounding box center [808, 571] width 1227 height 729
click at [460, 444] on div at bounding box center [470, 438] width 24 height 24
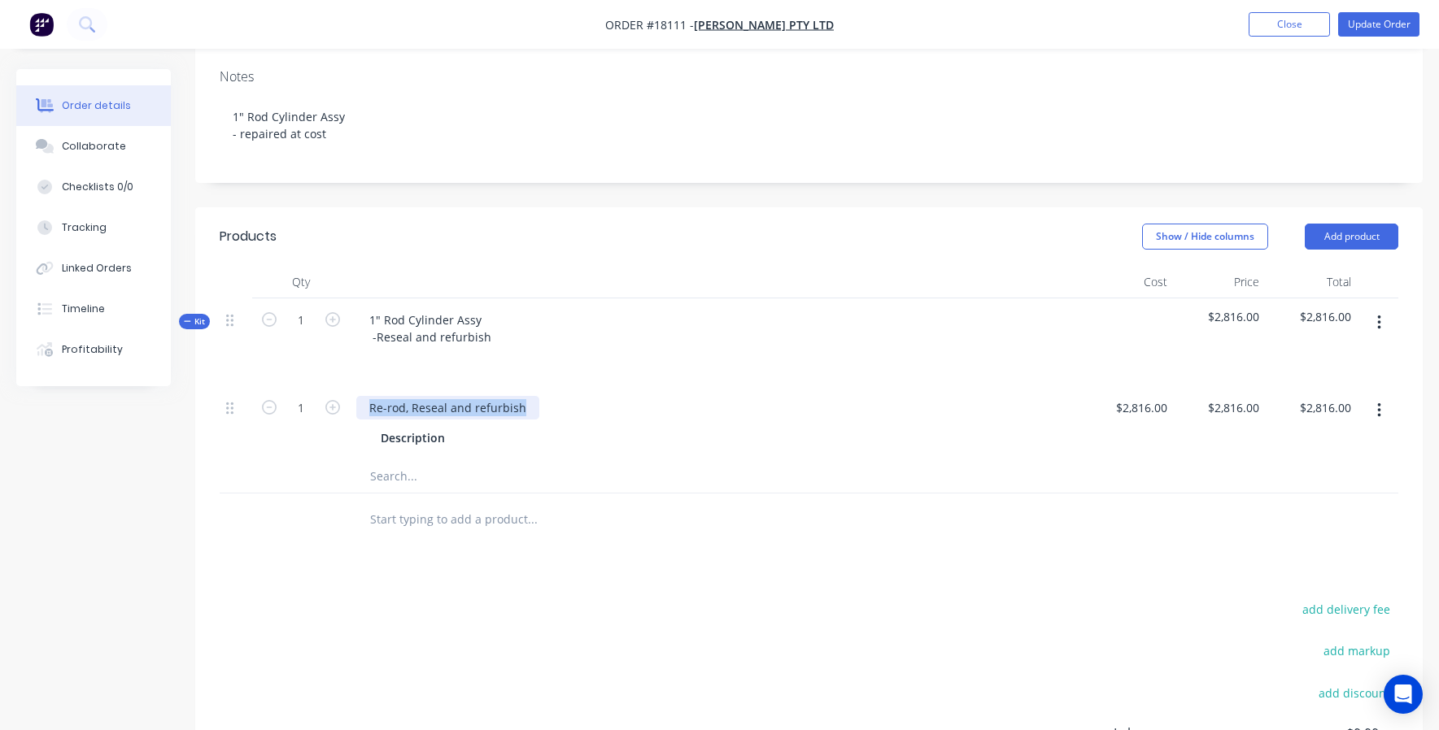
drag, startPoint x: 366, startPoint y: 408, endPoint x: 538, endPoint y: 403, distance: 171.7
click at [538, 403] on div "Re-rod, Reseal and refurbish" at bounding box center [715, 408] width 719 height 24
copy div "Re-rod, Reseal and refurbish"
click at [530, 341] on div "1" Rod Cylinder Assy -Reseal and refurbish" at bounding box center [716, 342] width 732 height 88
click at [512, 331] on div "1" Rod Cylinder Assy -Reseal and refurbish" at bounding box center [716, 342] width 732 height 88
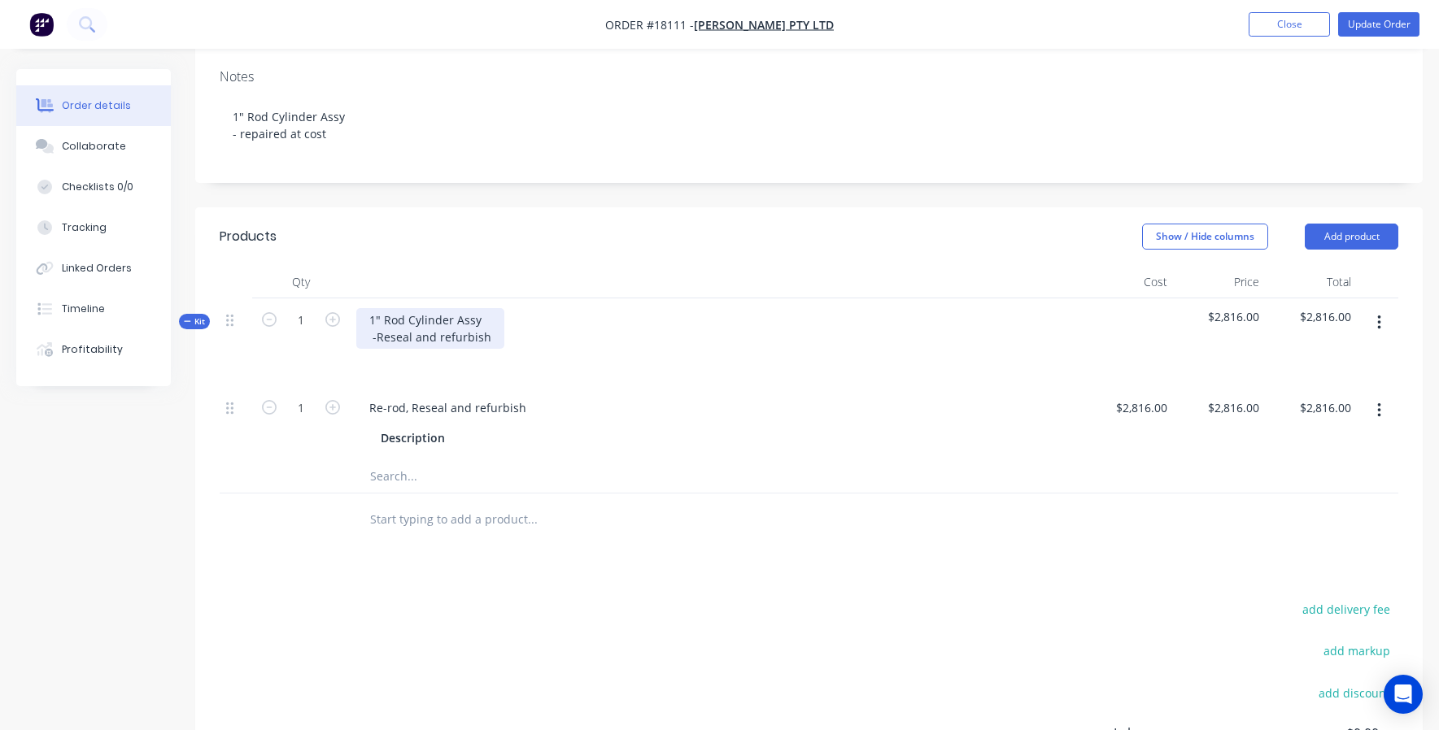
click at [485, 337] on div "1" Rod Cylinder Assy -Reseal and refurbish" at bounding box center [430, 328] width 148 height 41
drag, startPoint x: 494, startPoint y: 336, endPoint x: 377, endPoint y: 339, distance: 117.1
click at [377, 339] on div "1" Rod Cylinder Assy -Reseal and refurbish" at bounding box center [430, 328] width 148 height 41
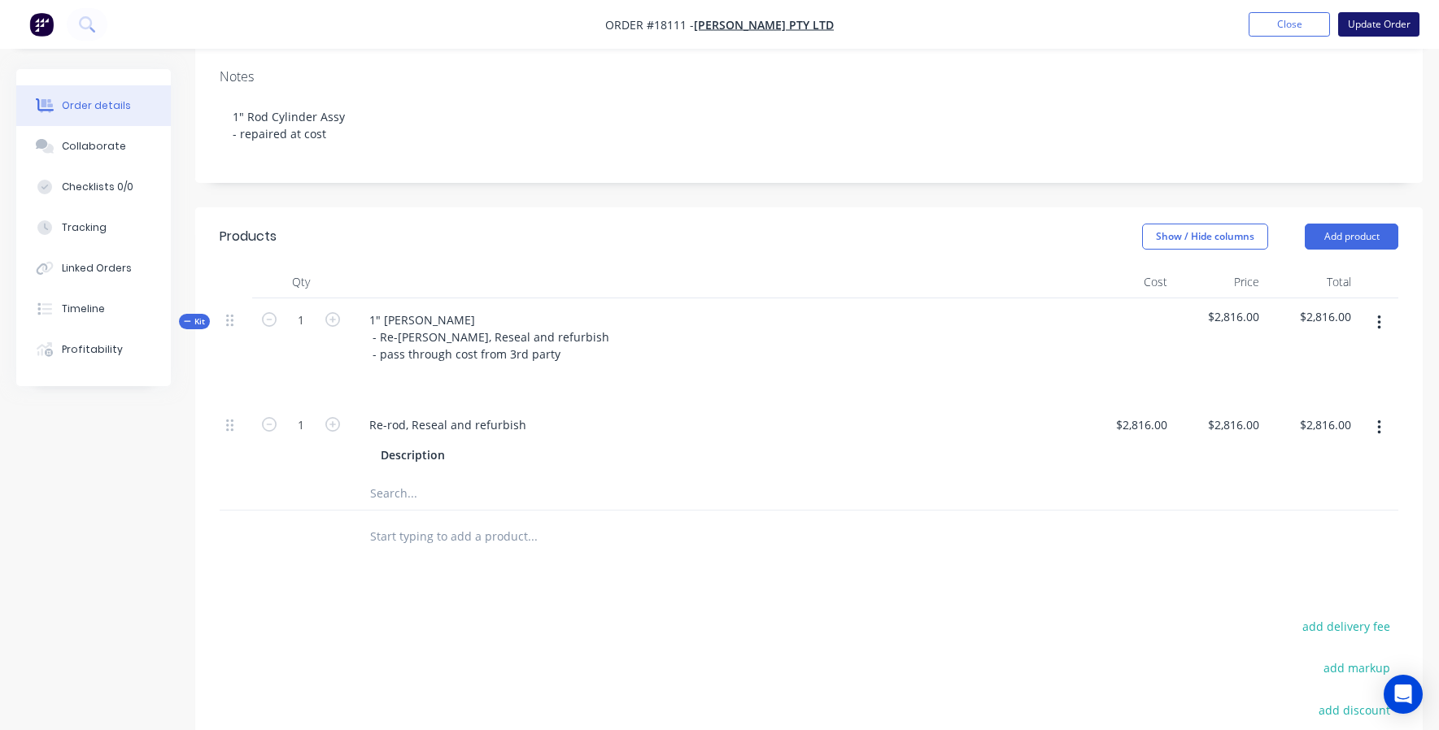
click at [1386, 16] on button "Update Order" at bounding box center [1378, 24] width 81 height 24
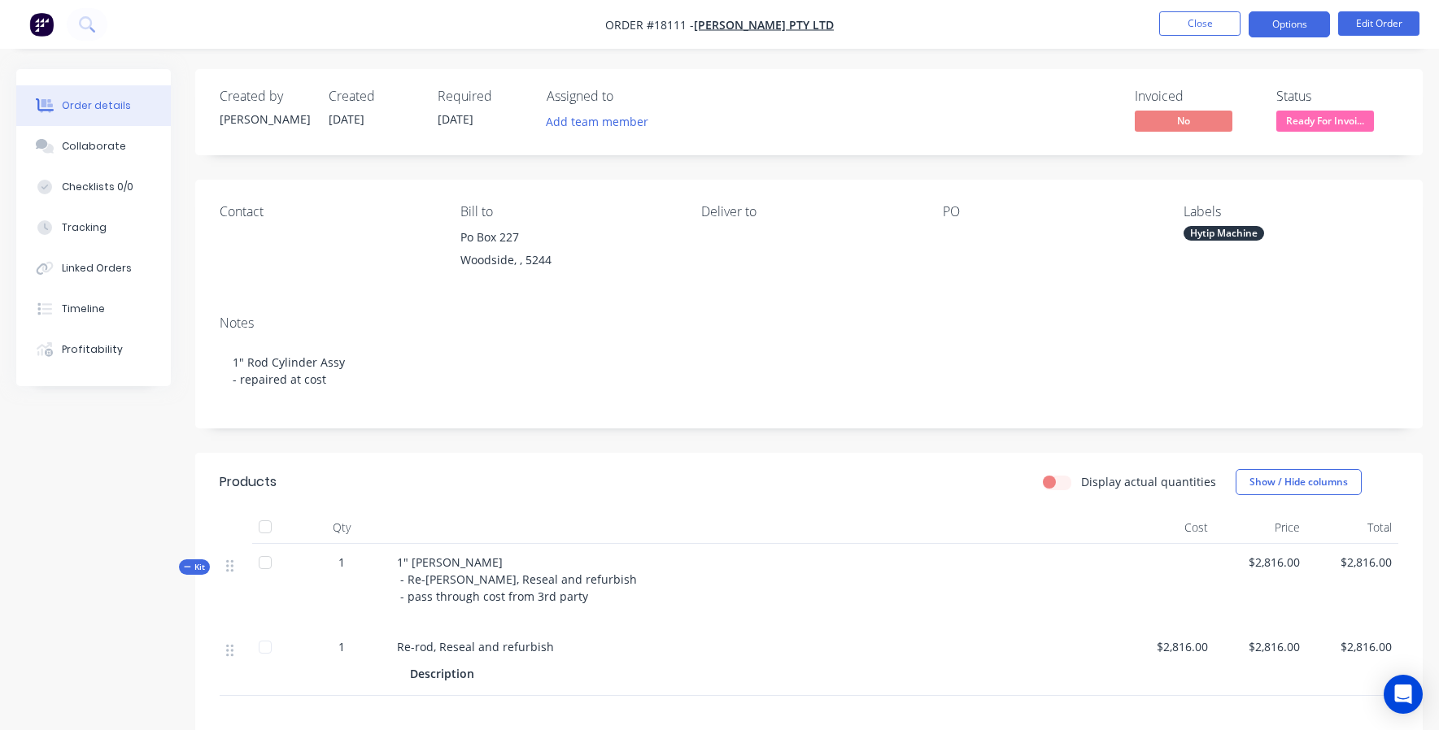
click at [1304, 16] on button "Options" at bounding box center [1288, 24] width 81 height 26
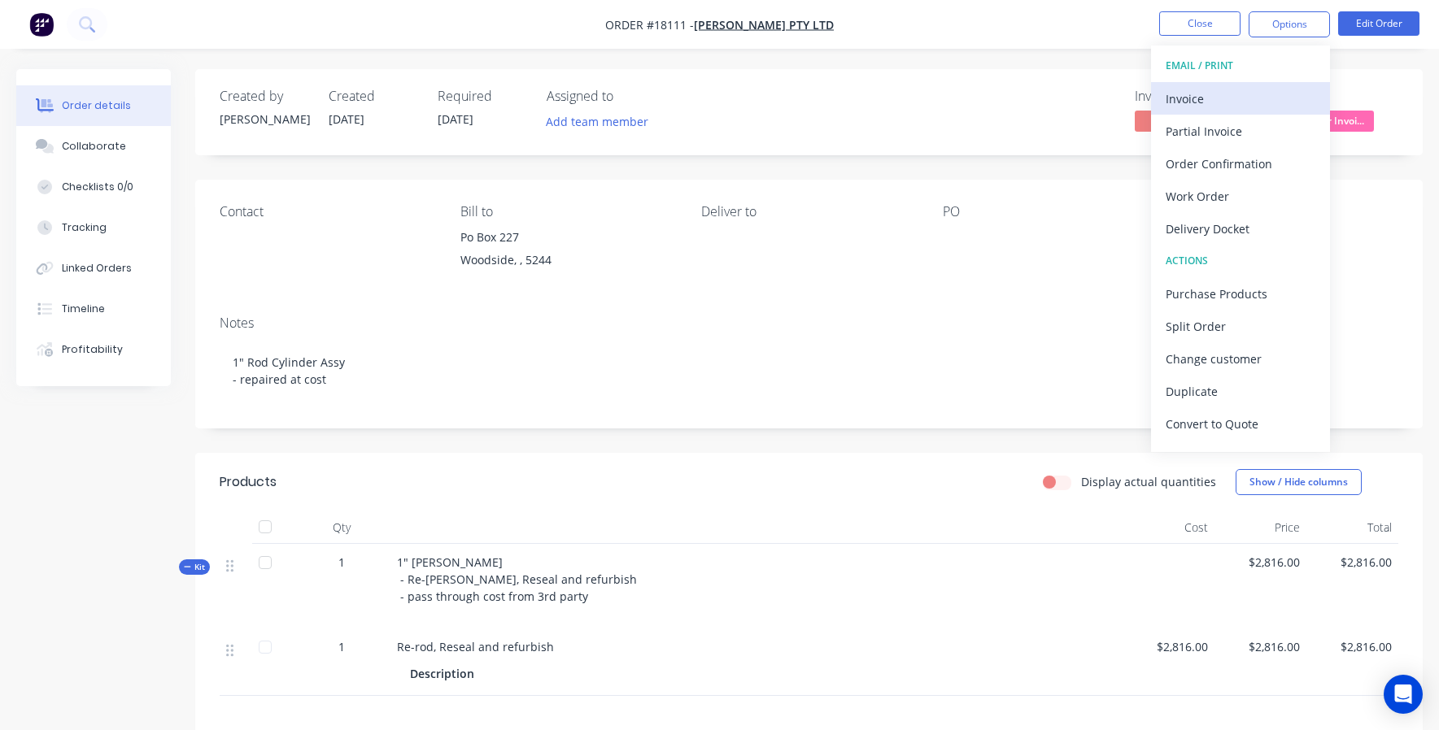
click at [1193, 109] on div "Invoice" at bounding box center [1240, 99] width 150 height 24
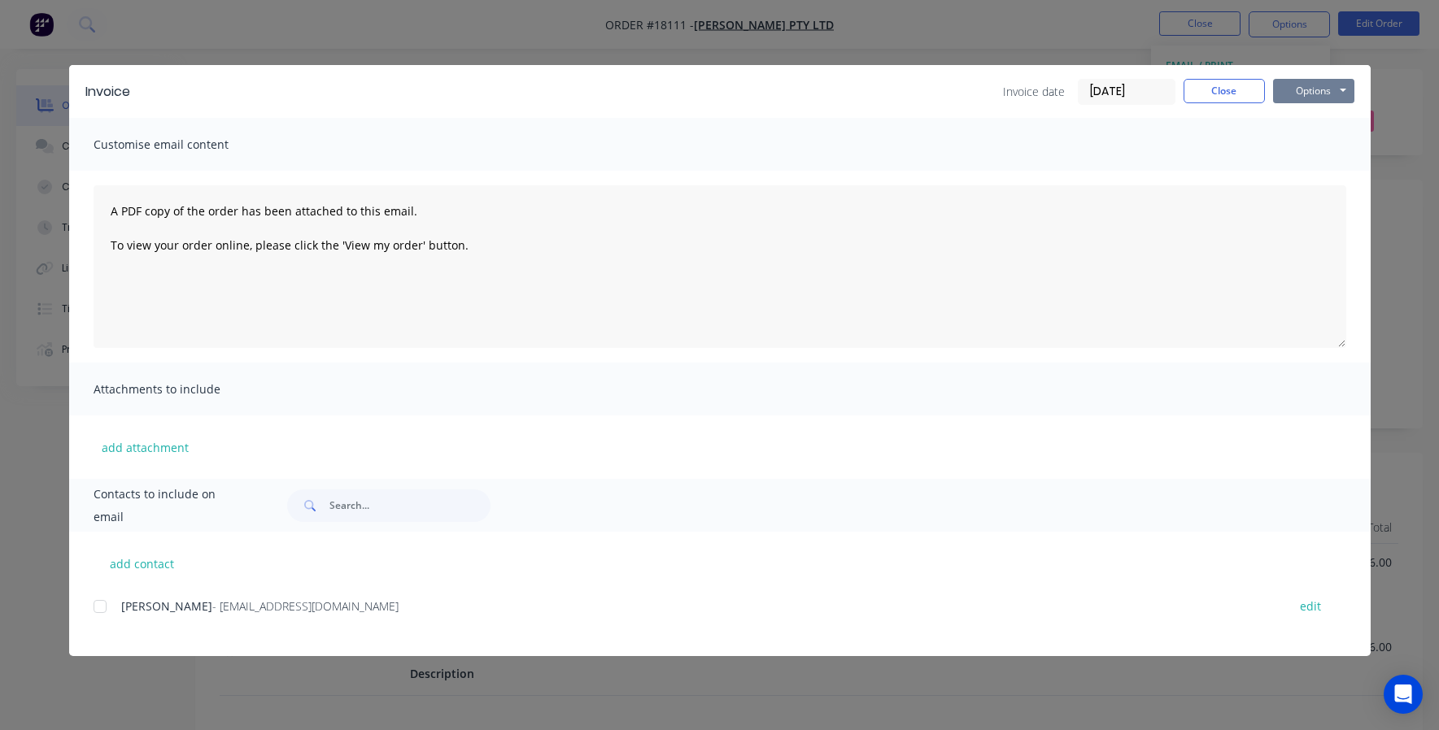
click at [1317, 90] on button "Options" at bounding box center [1313, 91] width 81 height 24
click at [1312, 128] on button "Preview" at bounding box center [1325, 120] width 104 height 27
click at [1217, 87] on button "Close" at bounding box center [1223, 91] width 81 height 24
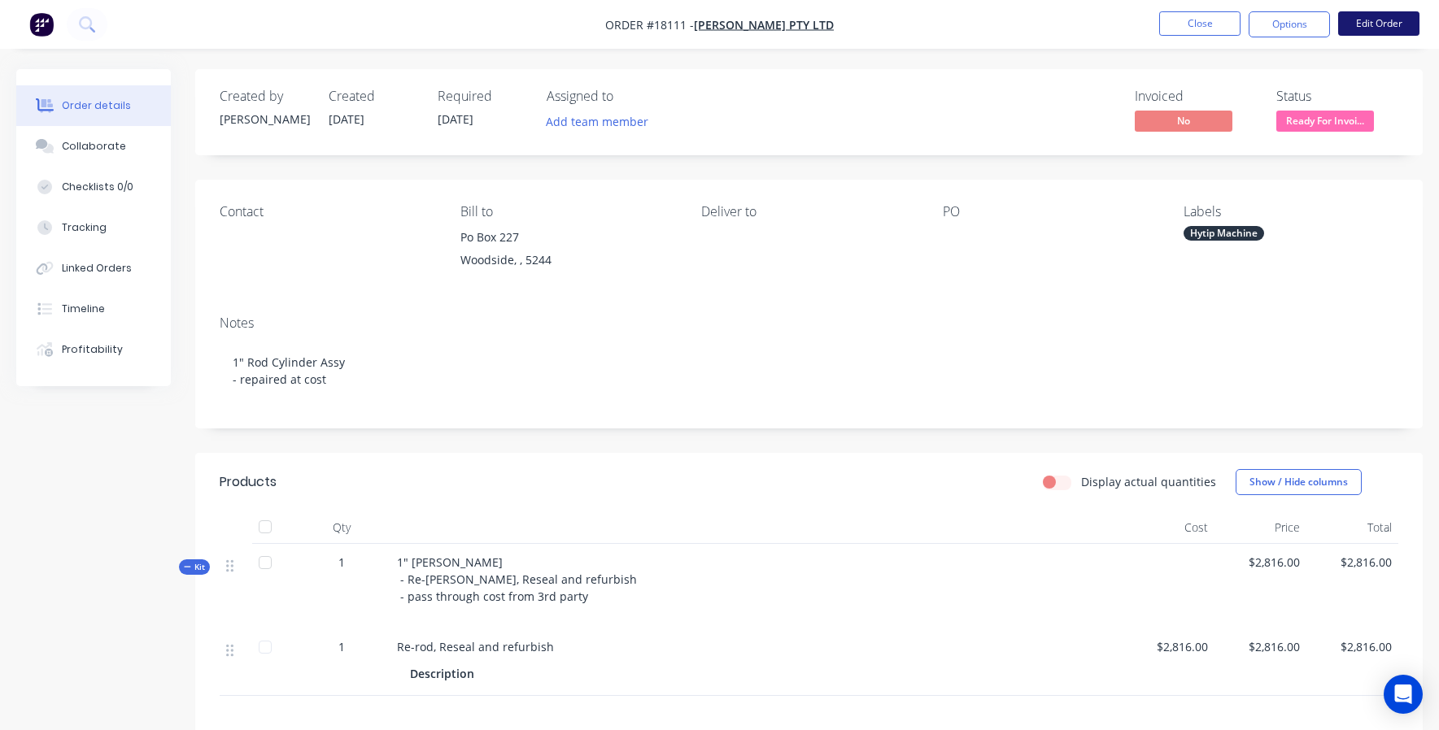
click at [1351, 19] on button "Edit Order" at bounding box center [1378, 23] width 81 height 24
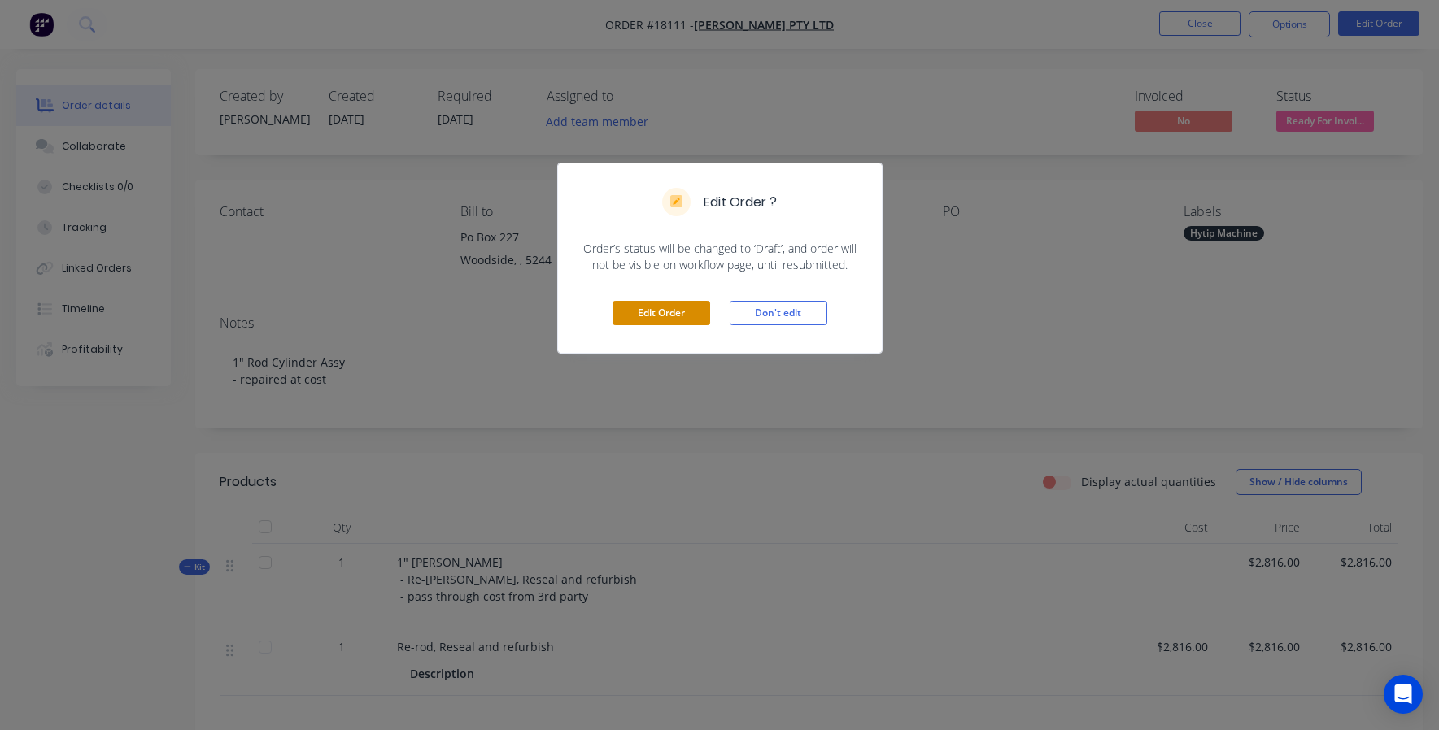
click at [689, 310] on button "Edit Order" at bounding box center [661, 313] width 98 height 24
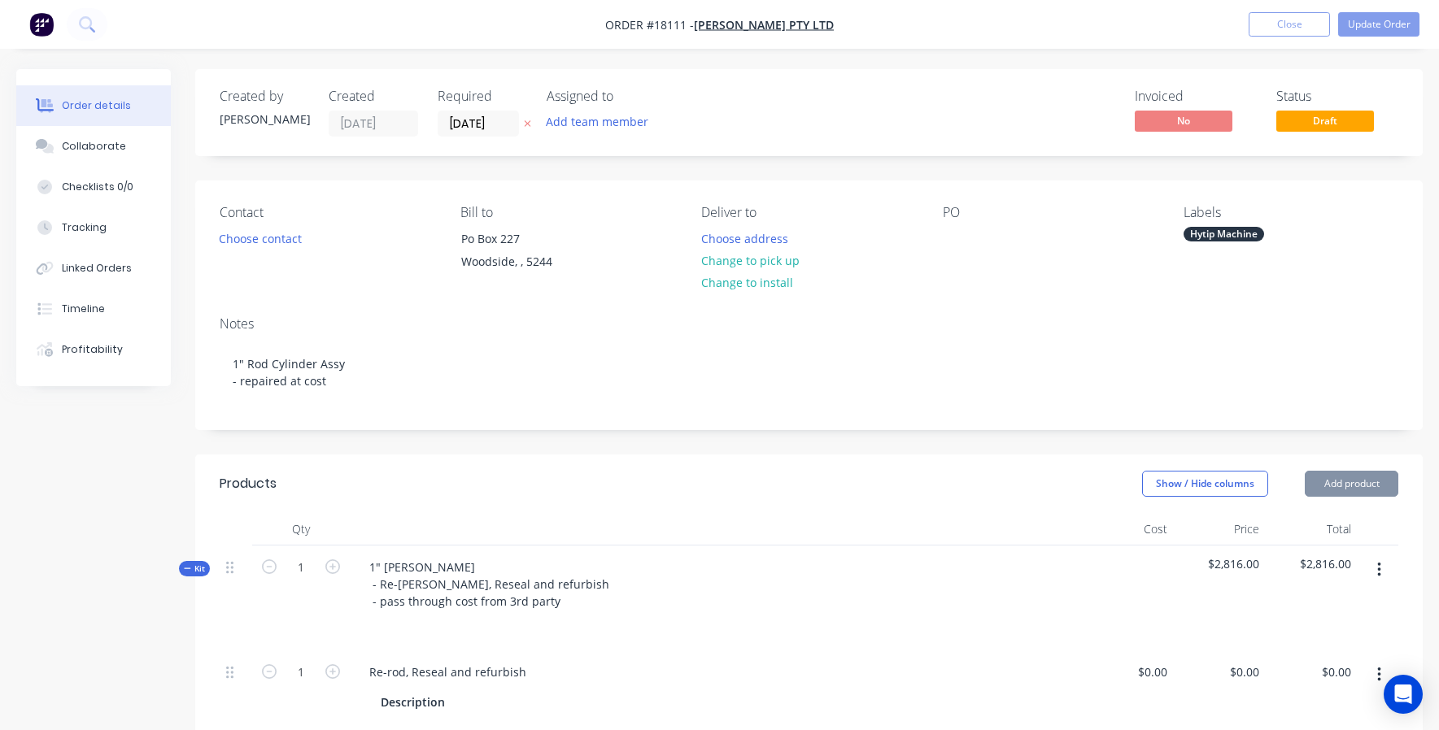
type input "$2,816.00"
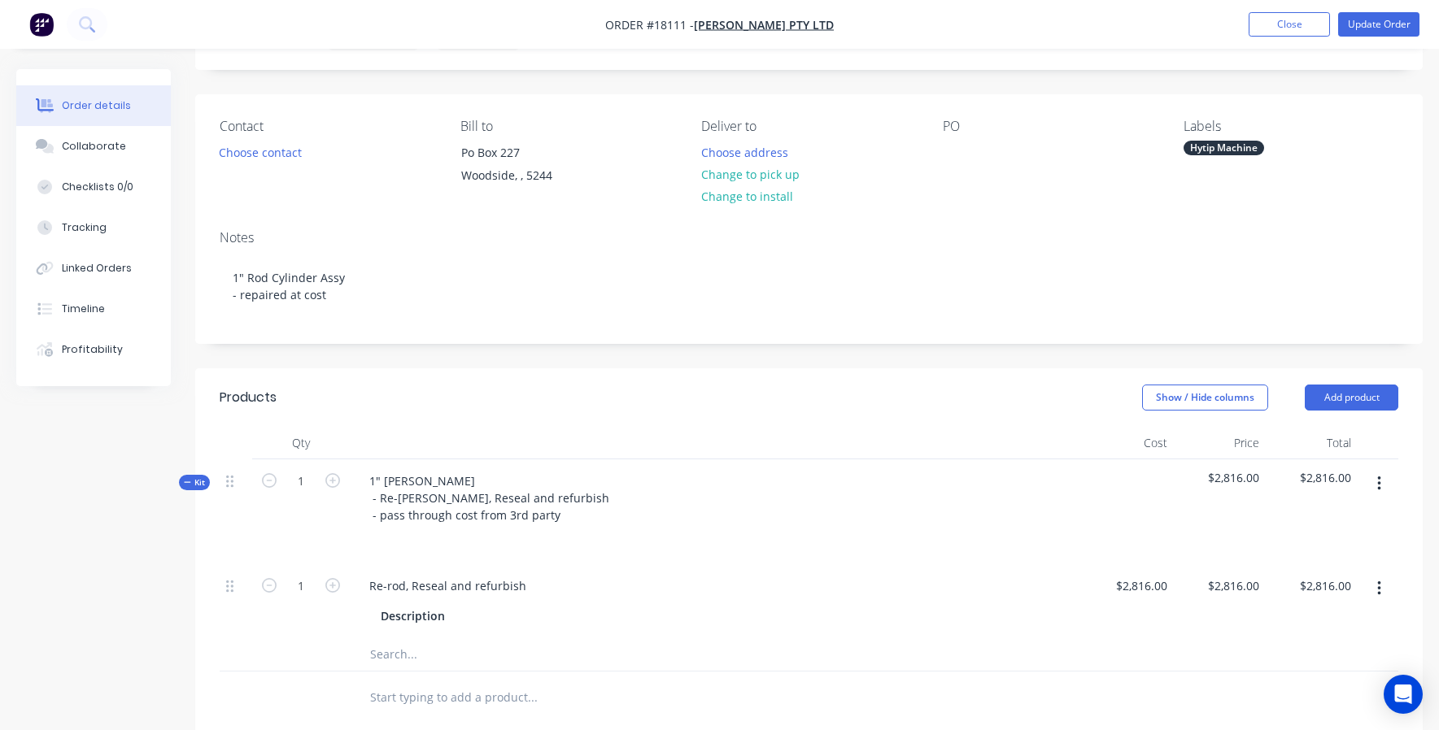
scroll to position [98, 0]
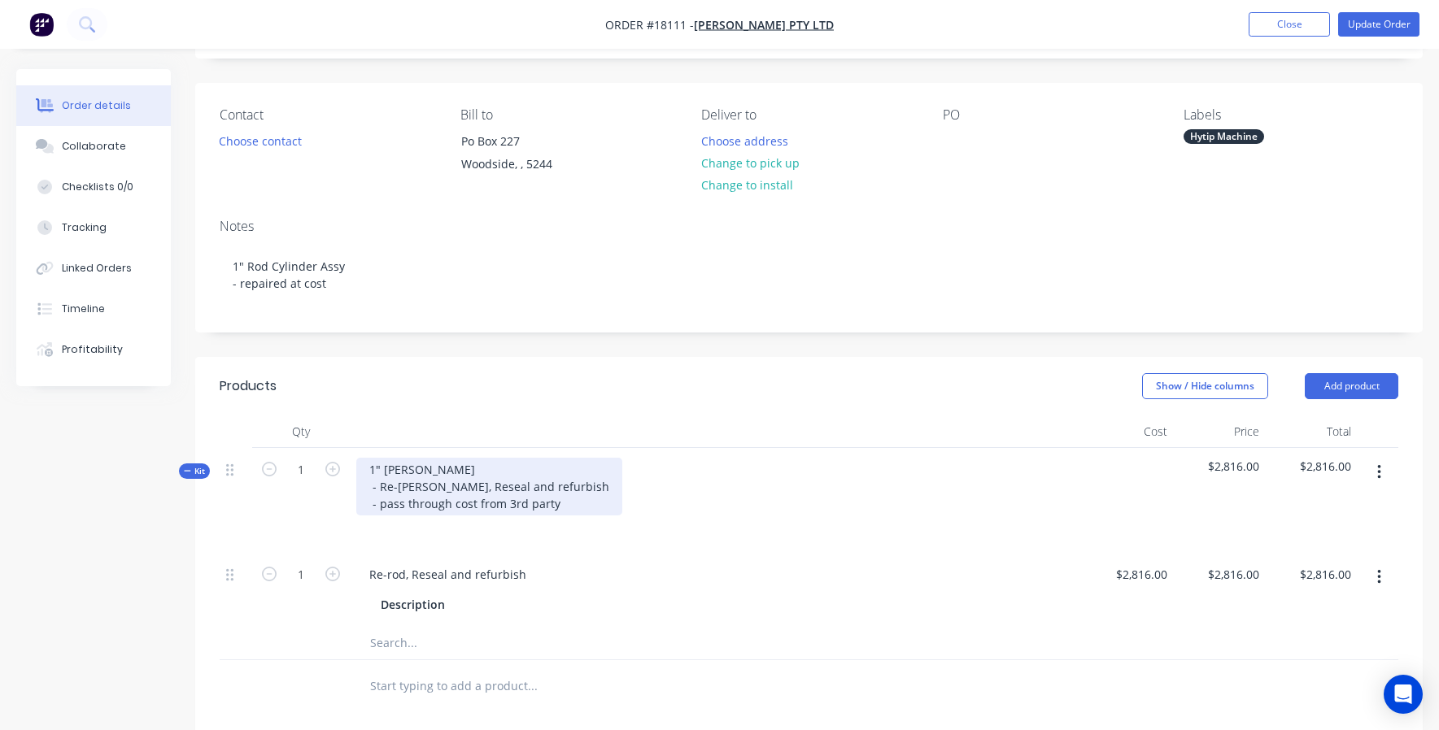
click at [490, 471] on div "1" [PERSON_NAME] - Re-[PERSON_NAME], Reseal and refurbish - pass through cost f…" at bounding box center [489, 487] width 266 height 58
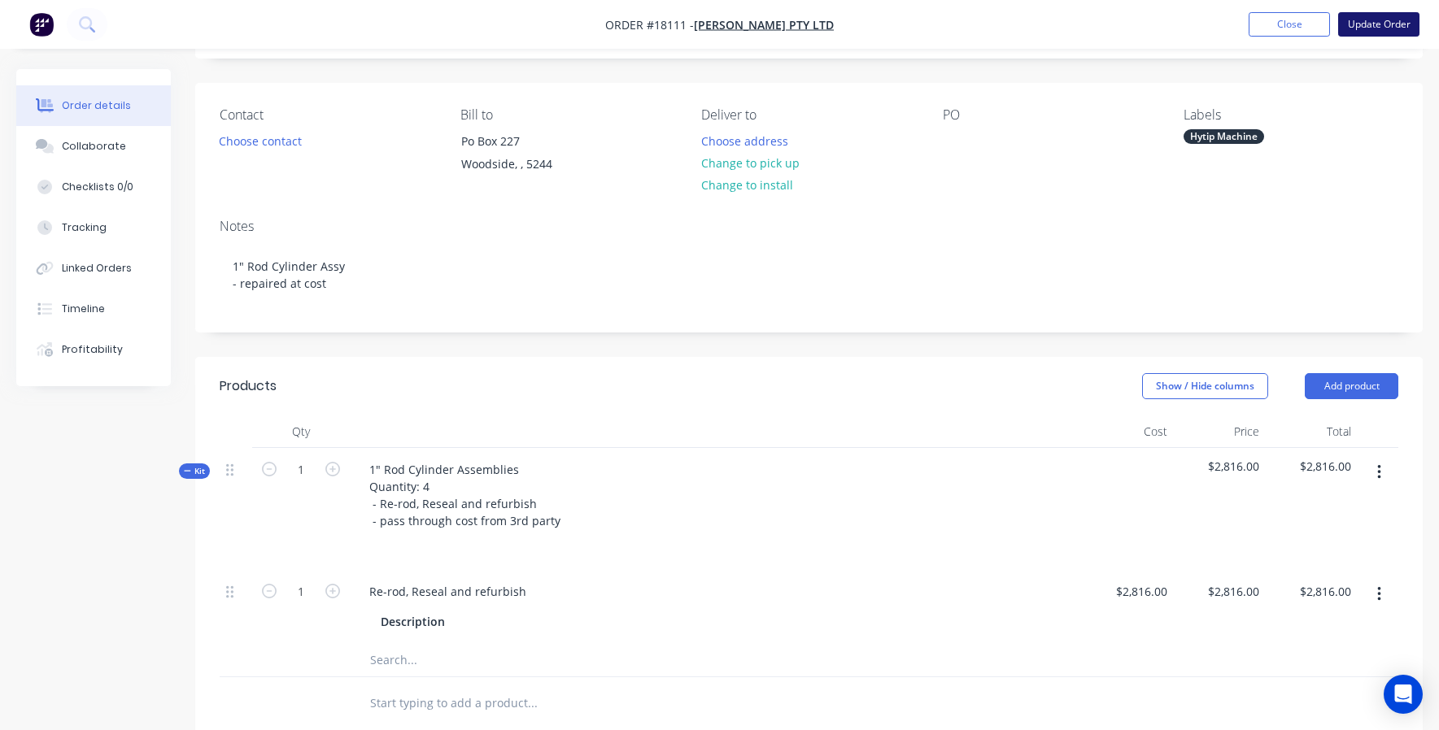
click at [1377, 26] on button "Update Order" at bounding box center [1378, 24] width 81 height 24
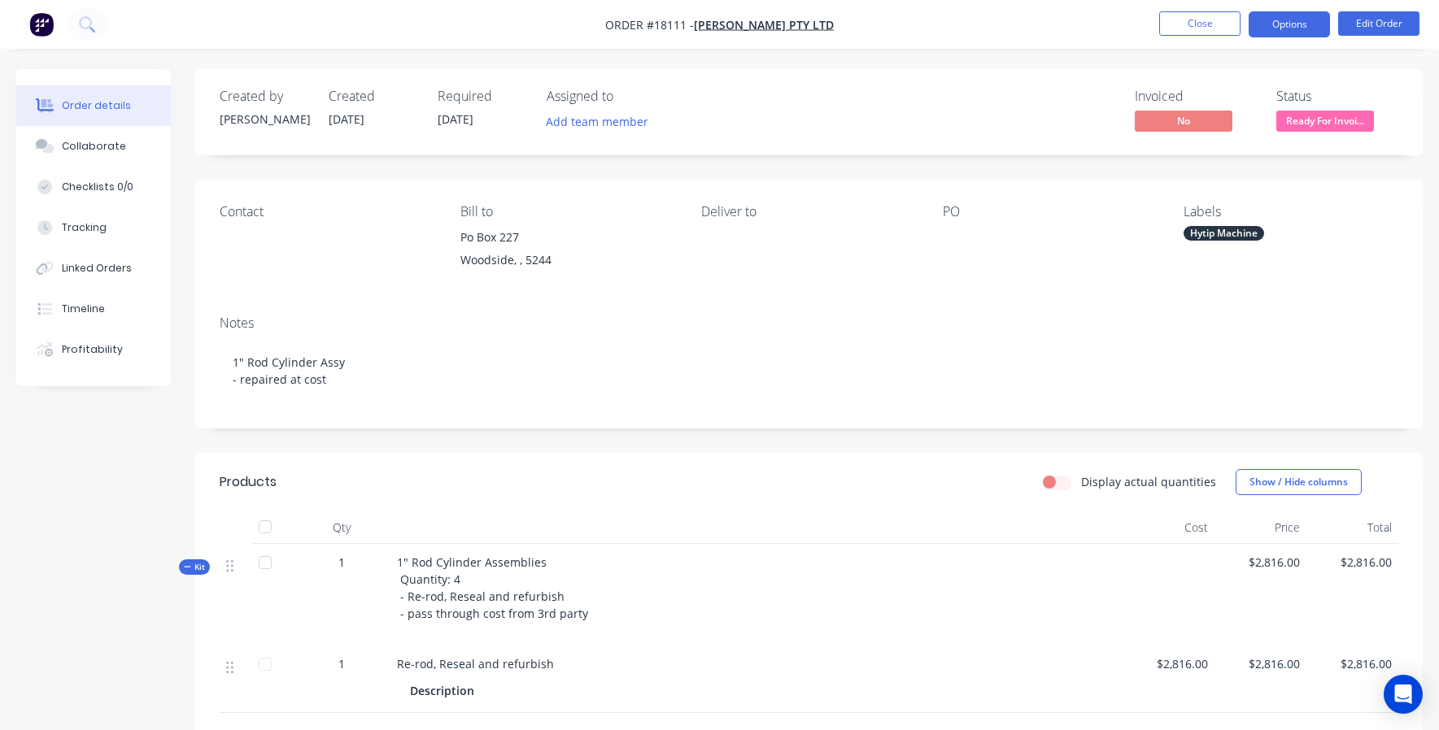
click at [1286, 23] on button "Options" at bounding box center [1288, 24] width 81 height 26
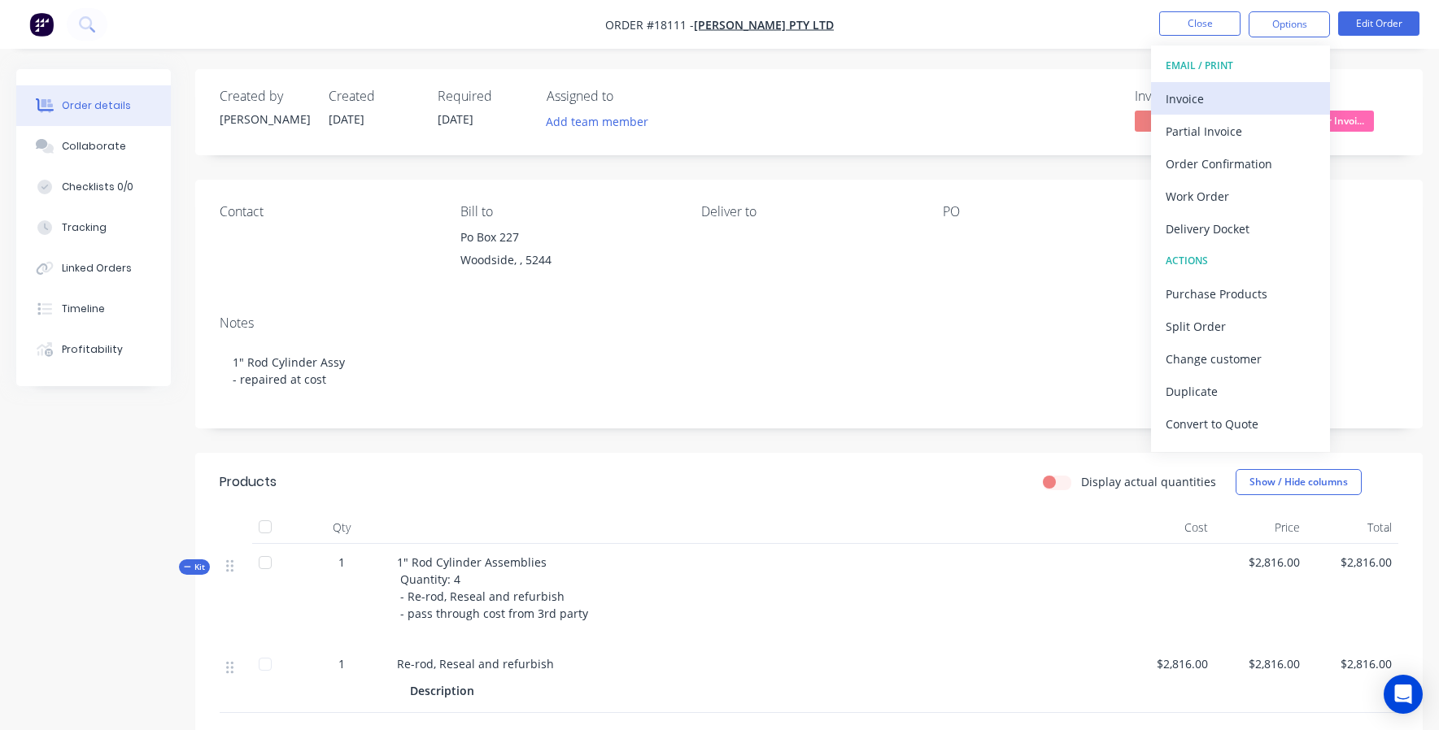
click at [1245, 102] on div "Invoice" at bounding box center [1240, 99] width 150 height 24
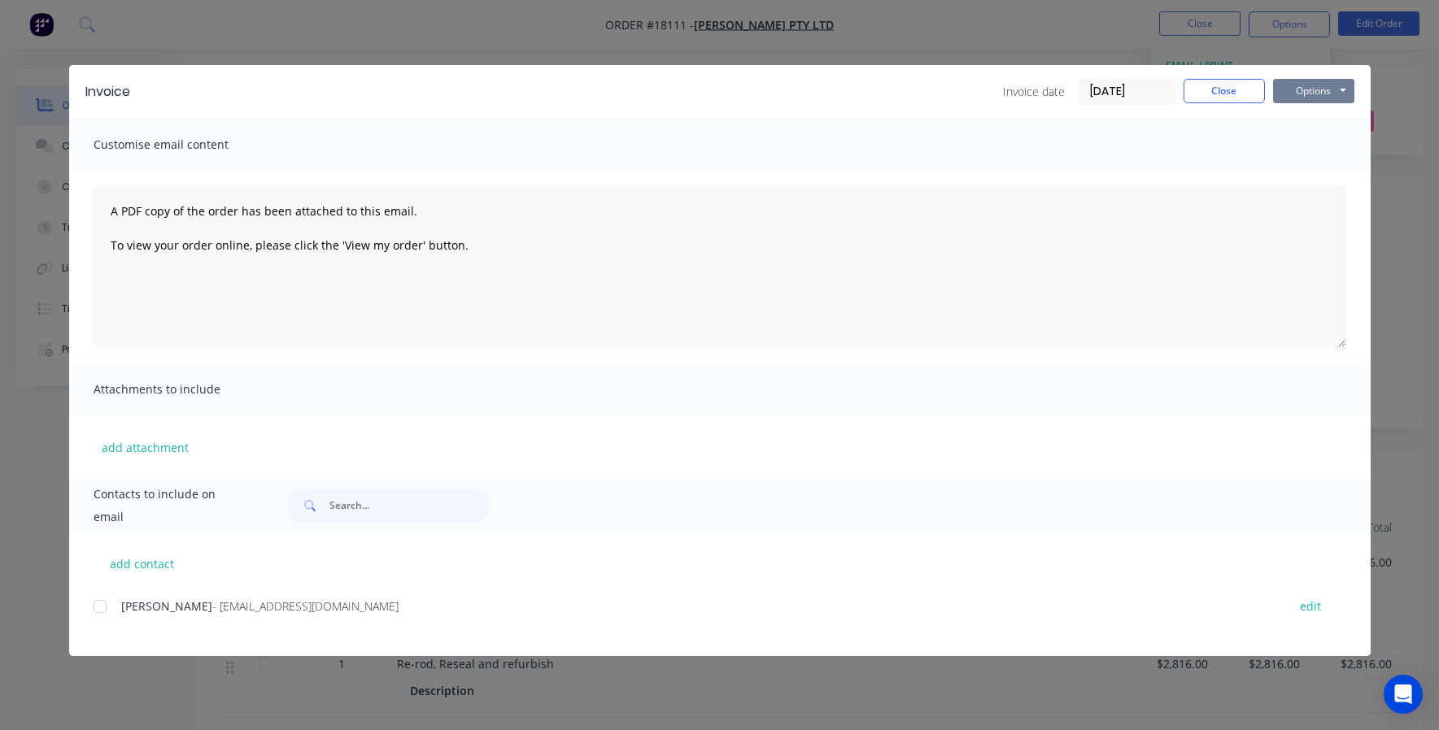
click at [1318, 90] on button "Options" at bounding box center [1313, 91] width 81 height 24
click at [1315, 120] on button "Preview" at bounding box center [1325, 120] width 104 height 27
click at [1294, 85] on button "Options" at bounding box center [1313, 91] width 81 height 24
click at [102, 605] on div at bounding box center [100, 606] width 33 height 33
click at [1320, 97] on button "Options" at bounding box center [1313, 91] width 81 height 24
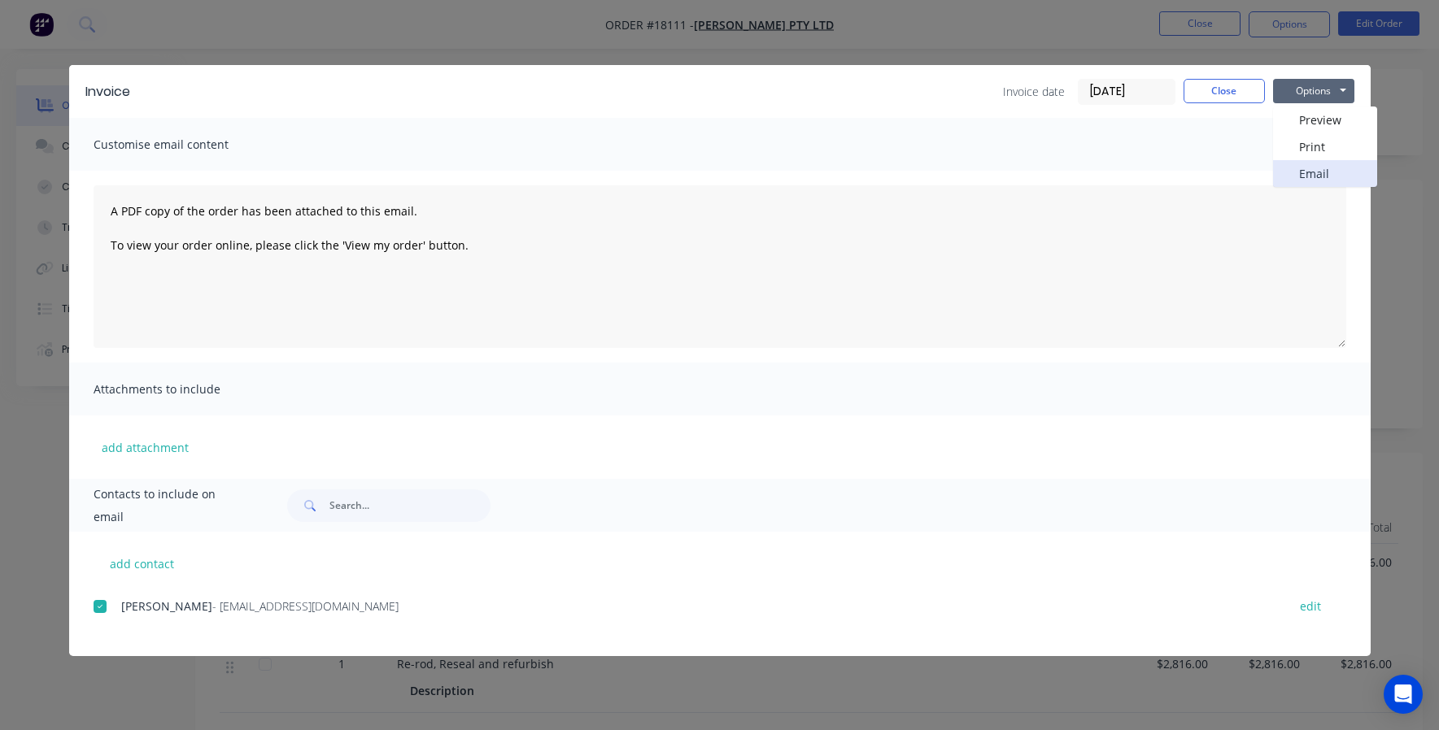
click at [1317, 167] on button "Email" at bounding box center [1325, 173] width 104 height 27
